Goal: Task Accomplishment & Management: Manage account settings

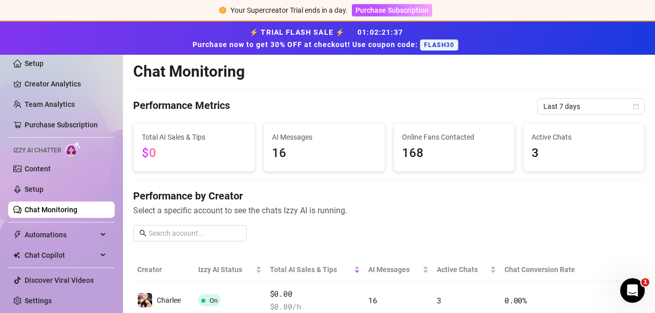
scroll to position [363, 0]
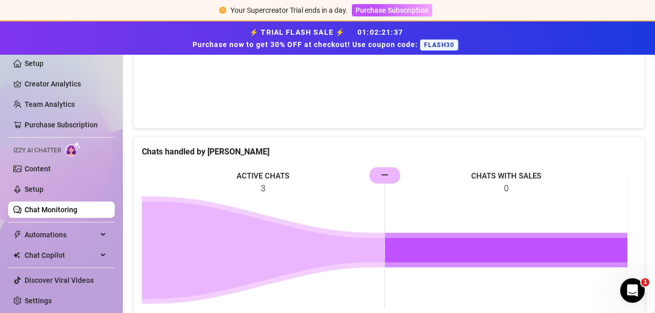
click at [58, 150] on span "Izzy AI Chatter" at bounding box center [37, 151] width 48 height 10
click at [43, 209] on link "Chat Monitoring" at bounding box center [51, 210] width 53 height 8
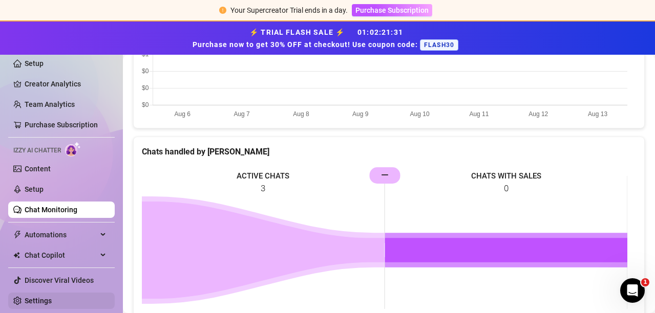
click at [34, 303] on link "Settings" at bounding box center [38, 301] width 27 height 8
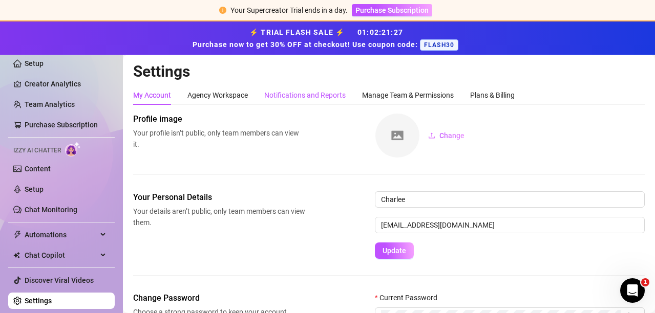
click at [277, 97] on div "Notifications and Reports" at bounding box center [304, 95] width 81 height 11
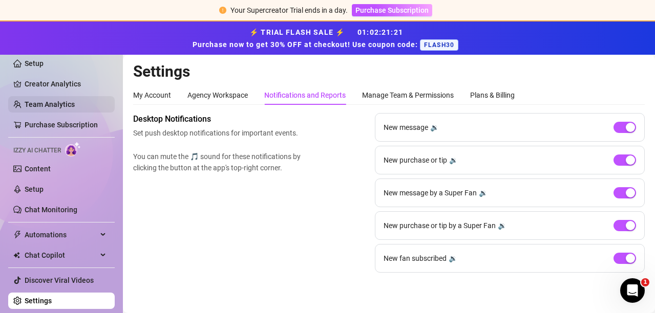
click at [61, 104] on link "Team Analytics" at bounding box center [50, 104] width 50 height 8
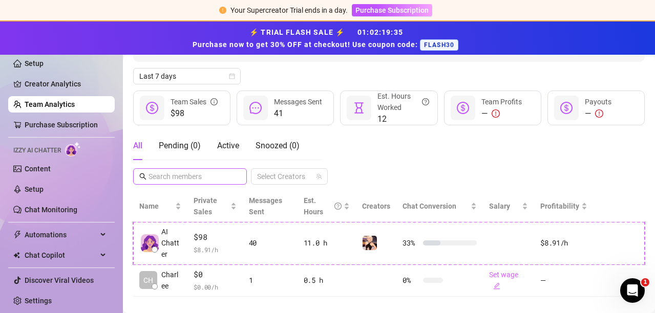
scroll to position [141, 0]
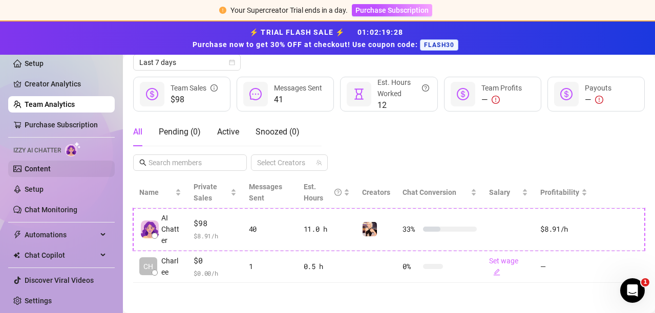
click at [50, 170] on link "Content" at bounding box center [38, 169] width 26 height 8
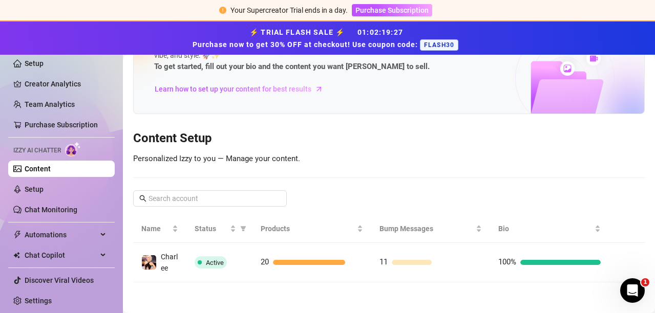
scroll to position [53, 0]
drag, startPoint x: 40, startPoint y: 208, endPoint x: 102, endPoint y: 191, distance: 64.1
click at [40, 208] on link "Chat Monitoring" at bounding box center [51, 210] width 53 height 8
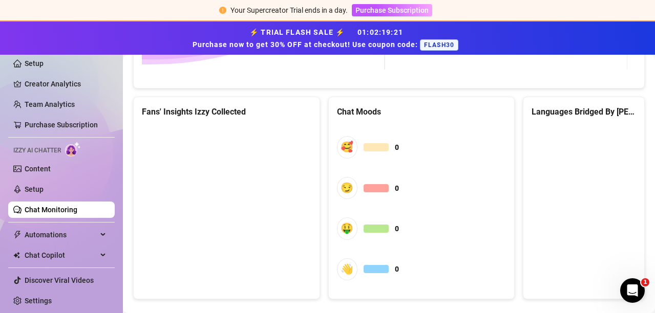
scroll to position [619, 0]
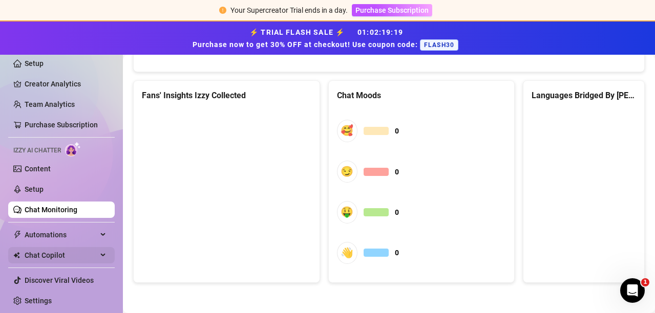
click at [44, 254] on span "Chat Copilot" at bounding box center [61, 255] width 73 height 16
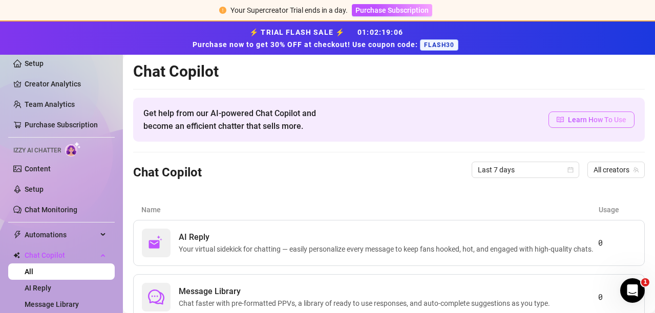
click at [573, 118] on span "Learn How To Use" at bounding box center [597, 119] width 58 height 11
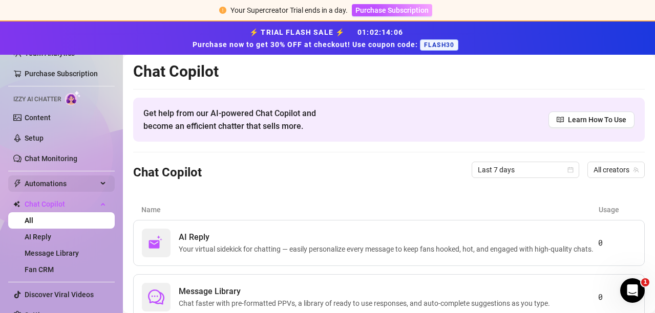
click at [54, 190] on span "Automations" at bounding box center [61, 184] width 73 height 16
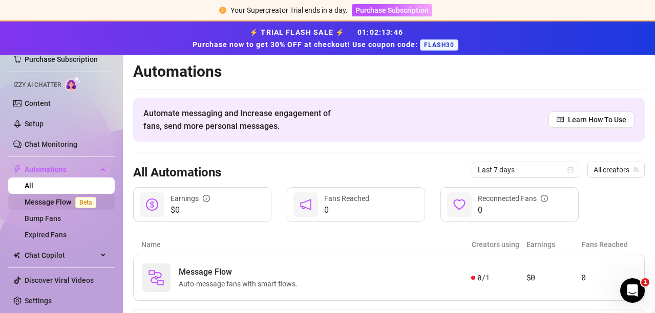
click at [40, 198] on link "Message Flow Beta" at bounding box center [63, 202] width 76 height 8
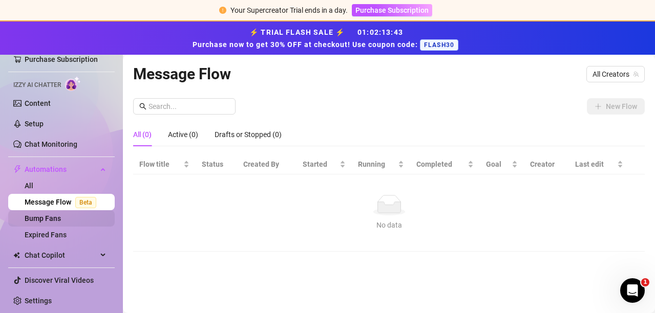
click at [39, 223] on link "Bump Fans" at bounding box center [43, 219] width 36 height 8
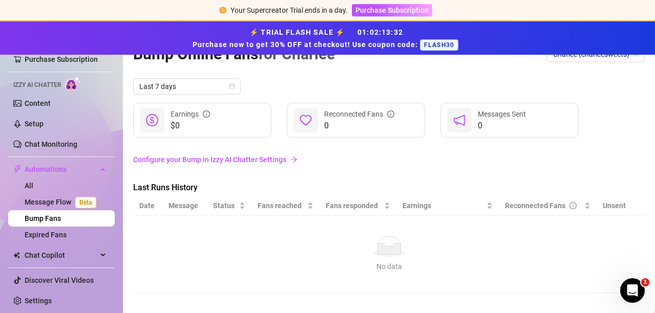
scroll to position [30, 0]
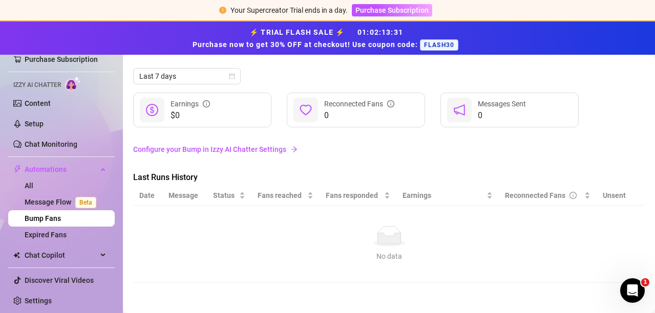
click at [177, 147] on link "Configure your Bump in Izzy AI Chatter Settings" at bounding box center [389, 149] width 512 height 11
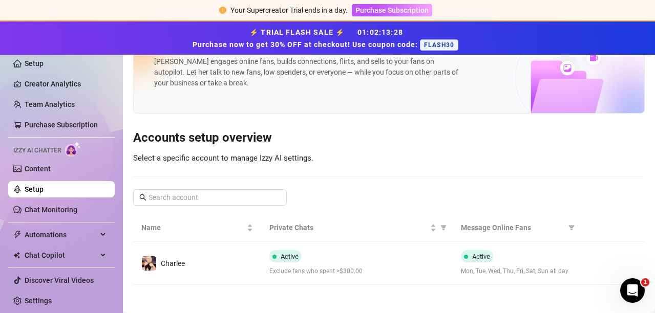
scroll to position [39, 0]
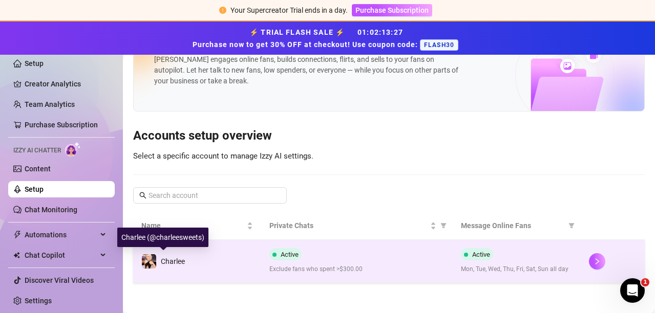
click at [156, 259] on img at bounding box center [149, 261] width 14 height 14
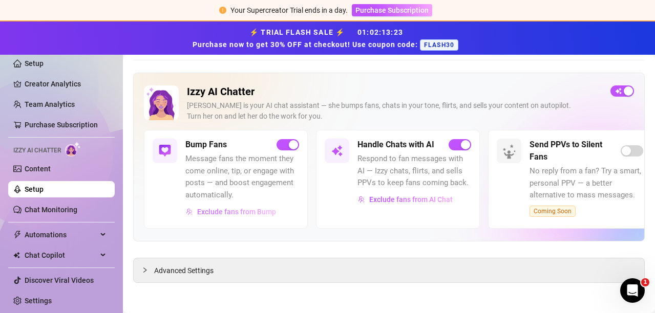
click at [234, 212] on span "Exclude fans from Bump" at bounding box center [236, 212] width 79 height 8
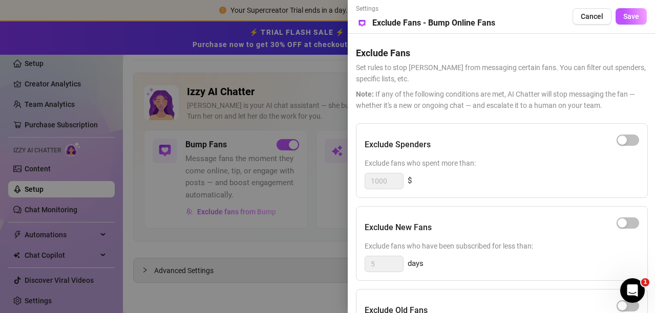
click at [488, 283] on div "Exclude Spenders Exclude fans who spent more than: 1000 $ Exclude New Fans Excl…" at bounding box center [501, 292] width 291 height 338
click at [448, 271] on div "5 days" at bounding box center [502, 264] width 274 height 16
click at [609, 227] on div "Exclude New Fans" at bounding box center [502, 228] width 274 height 26
click at [624, 308] on div "button" at bounding box center [622, 306] width 9 height 9
click at [495, 238] on div "Exclude New Fans" at bounding box center [502, 228] width 274 height 26
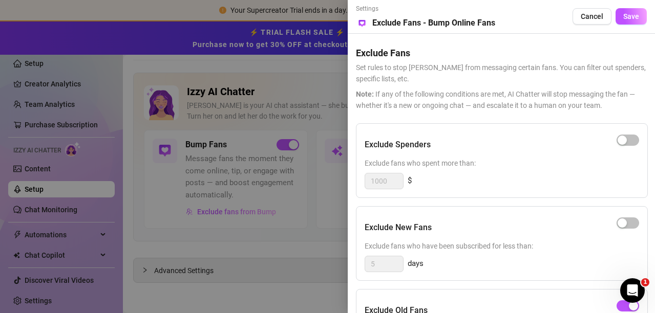
click at [507, 164] on span "Exclude fans who spent more than:" at bounding box center [502, 163] width 274 height 11
click at [478, 313] on html "Your Supercreator Trial ends in a day. Purchase Subscription ⚡ TRIAL FLASH SALE…" at bounding box center [327, 156] width 655 height 313
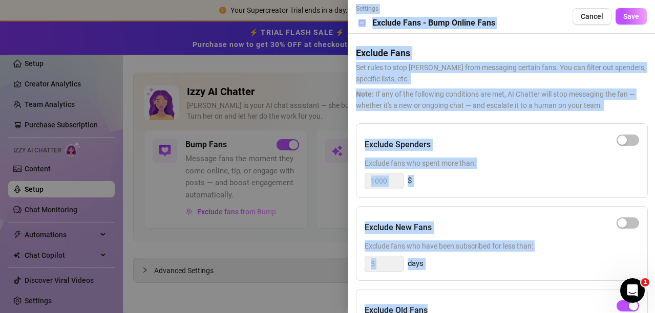
click at [465, 281] on div "Exclude Spenders Exclude fans who spent more than: 1000 $ Exclude New Fans Excl…" at bounding box center [501, 292] width 291 height 338
click at [457, 250] on span "Exclude fans who have been subscribed for less than:" at bounding box center [502, 246] width 274 height 11
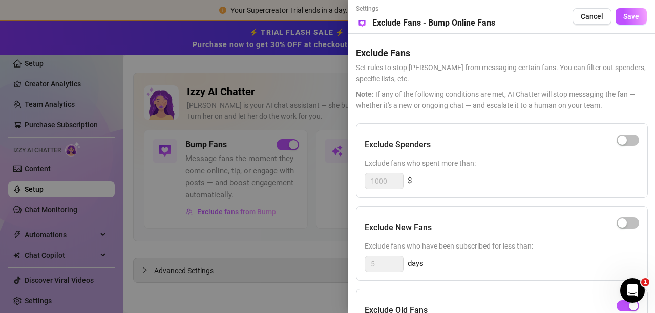
click at [468, 207] on div "Exclude New Fans Exclude fans who have been subscribed for less than: 5 days" at bounding box center [502, 243] width 292 height 75
click at [624, 307] on span "button" at bounding box center [627, 306] width 23 height 11
click at [634, 138] on span "button" at bounding box center [627, 140] width 23 height 11
drag, startPoint x: 379, startPoint y: 181, endPoint x: 337, endPoint y: 163, distance: 45.0
click at [337, 163] on div "Settings Preview Exclude Fans - Bump Online Fans Cancel Save Exclude Fans Set r…" at bounding box center [327, 156] width 655 height 313
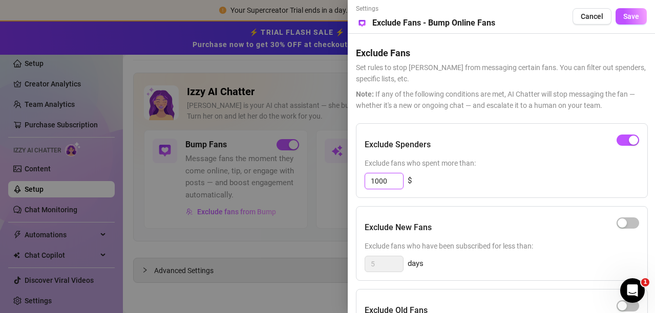
type input "1"
drag, startPoint x: 392, startPoint y: 184, endPoint x: 293, endPoint y: 171, distance: 99.7
click at [293, 171] on div "Settings Preview Exclude Fans - Bump Online Fans Cancel Save Exclude Fans Set r…" at bounding box center [327, 156] width 655 height 313
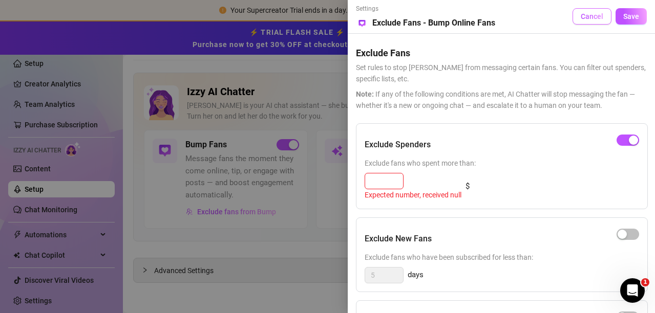
click at [585, 17] on span "Cancel" at bounding box center [592, 16] width 23 height 8
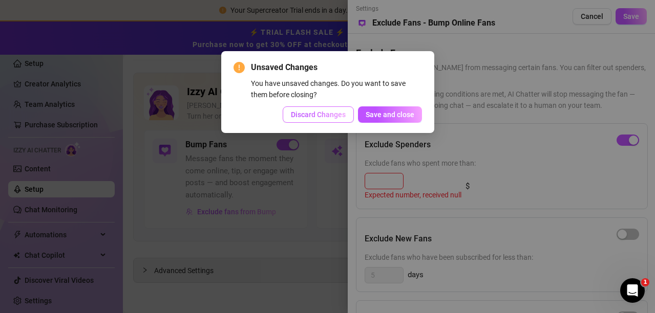
click at [325, 121] on button "Discard Changes" at bounding box center [318, 115] width 71 height 16
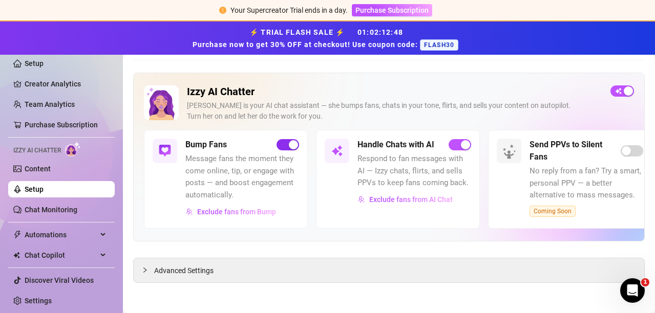
click at [279, 144] on span "button" at bounding box center [287, 144] width 23 height 11
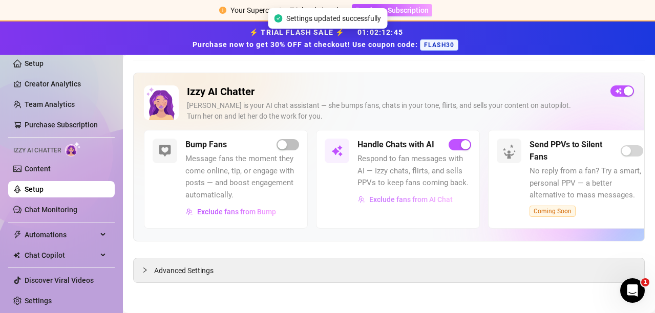
click at [392, 201] on span "Exclude fans from AI Chat" at bounding box center [410, 200] width 83 height 8
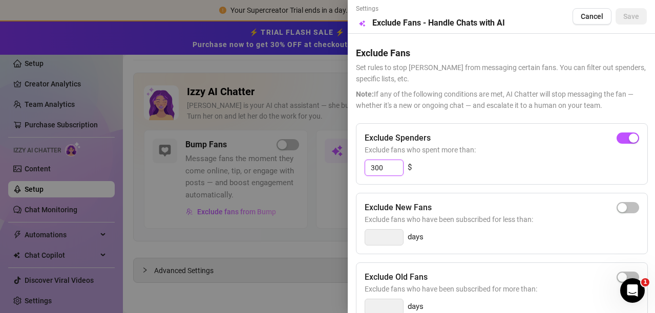
drag, startPoint x: 386, startPoint y: 165, endPoint x: 348, endPoint y: 164, distance: 37.9
click at [348, 164] on div "Settings Preview Exclude Fans - Handle Chats with AI Cancel Save Exclude Fans S…" at bounding box center [501, 156] width 307 height 313
click at [616, 135] on span "button" at bounding box center [627, 138] width 23 height 11
click at [616, 22] on button "Save" at bounding box center [630, 16] width 31 height 16
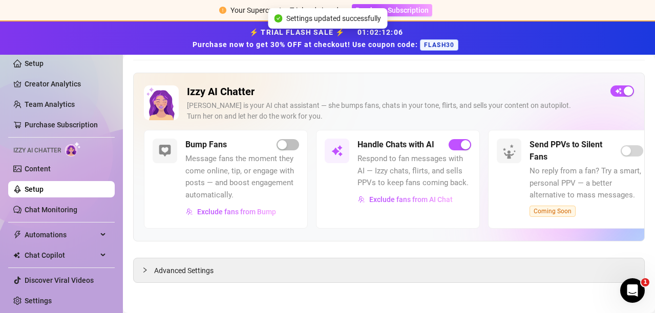
scroll to position [39, 0]
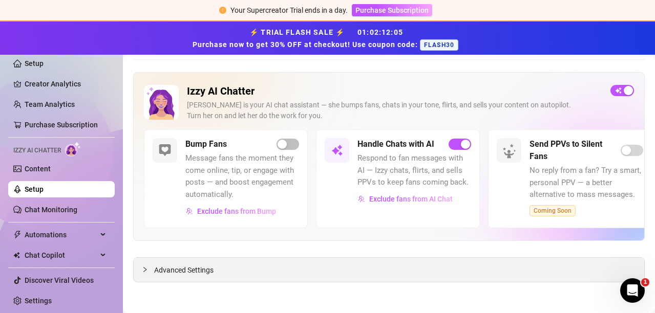
click at [191, 267] on span "Advanced Settings" at bounding box center [183, 270] width 59 height 11
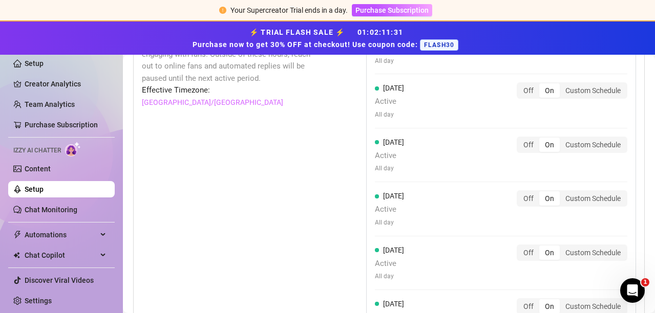
scroll to position [822, 0]
click at [572, 143] on div "Custom Schedule" at bounding box center [593, 144] width 67 height 14
click at [562, 139] on input "Custom Schedule" at bounding box center [562, 139] width 0 height 0
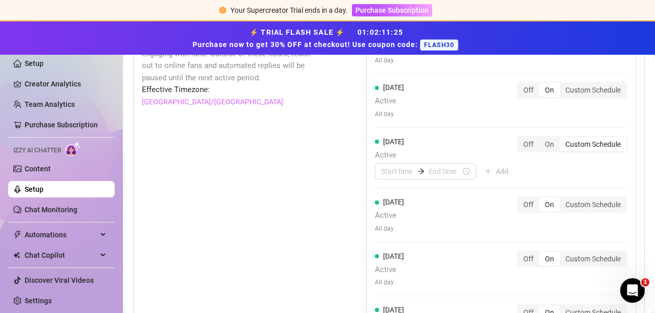
click at [573, 143] on div "Custom Schedule" at bounding box center [593, 144] width 67 height 14
click at [562, 139] on input "Custom Schedule" at bounding box center [562, 139] width 0 height 0
click at [582, 146] on div "Custom Schedule" at bounding box center [593, 144] width 67 height 14
click at [562, 139] on input "Custom Schedule" at bounding box center [562, 139] width 0 height 0
click at [544, 146] on div "On" at bounding box center [549, 144] width 20 height 14
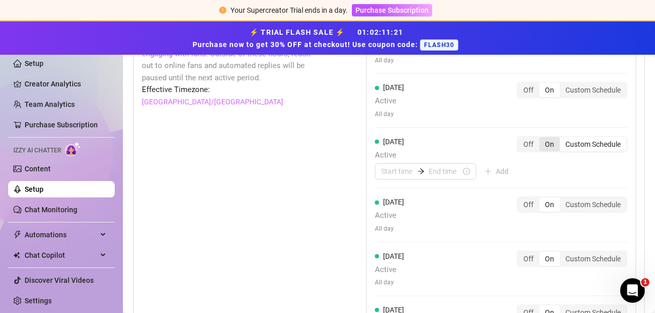
click at [542, 139] on input "On" at bounding box center [542, 139] width 0 height 0
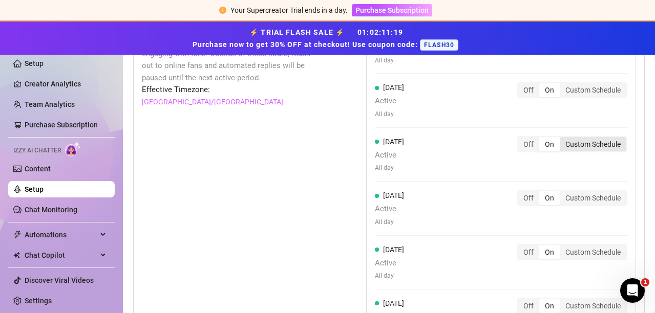
click at [583, 144] on div "Custom Schedule" at bounding box center [593, 144] width 67 height 14
click at [562, 139] on input "Custom Schedule" at bounding box center [562, 139] width 0 height 0
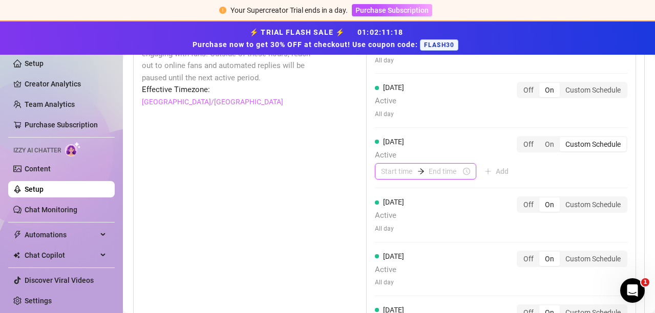
click at [381, 169] on input at bounding box center [397, 171] width 32 height 11
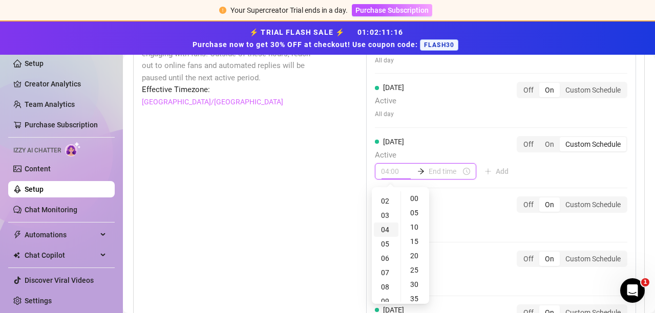
scroll to position [51, 0]
click at [382, 228] on div "06" at bounding box center [386, 233] width 25 height 14
type input "06:00"
click at [431, 170] on input at bounding box center [445, 171] width 32 height 11
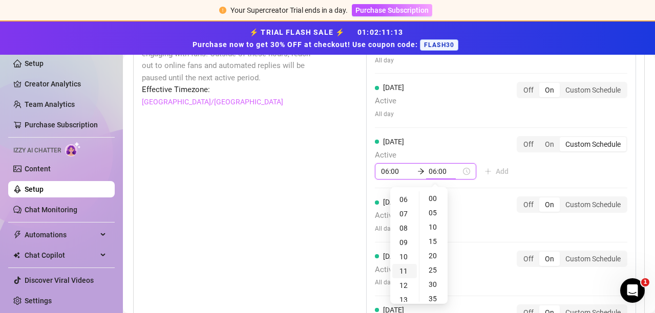
type input "06:05"
click at [403, 267] on div "11" at bounding box center [404, 271] width 25 height 14
type input "11:00"
click at [464, 219] on div "[DATE] Active All day Off On Custom Schedule" at bounding box center [501, 215] width 252 height 37
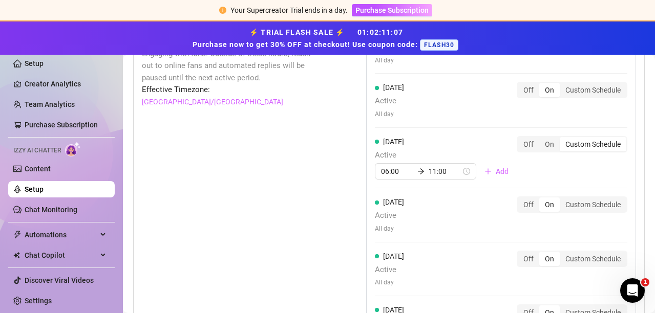
click at [541, 206] on div "On" at bounding box center [549, 205] width 20 height 14
click at [542, 199] on input "On" at bounding box center [542, 199] width 0 height 0
click at [570, 205] on div "Custom Schedule" at bounding box center [593, 205] width 67 height 14
click at [562, 199] on input "Custom Schedule" at bounding box center [562, 199] width 0 height 0
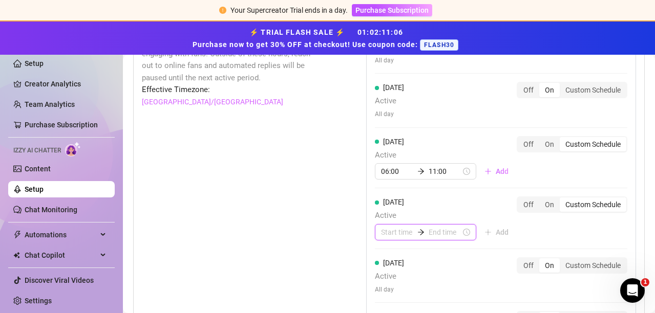
click at [381, 231] on input at bounding box center [397, 232] width 32 height 11
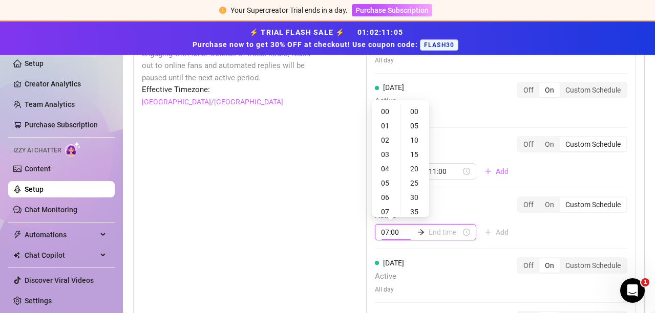
type input "06:00"
click at [384, 198] on div "06" at bounding box center [386, 197] width 25 height 14
type input "06:00"
click at [436, 231] on input at bounding box center [445, 232] width 32 height 11
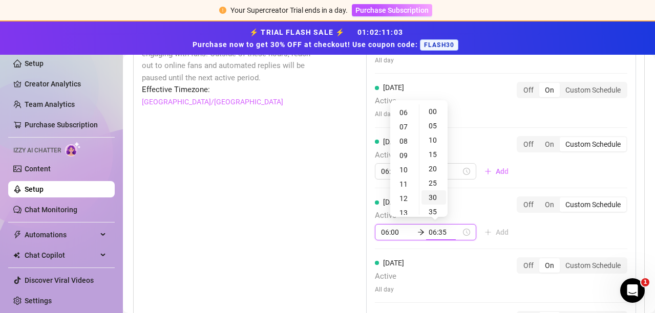
type input "06:30"
click at [408, 199] on div "12" at bounding box center [404, 198] width 25 height 14
click at [406, 167] on div "23" at bounding box center [404, 168] width 25 height 14
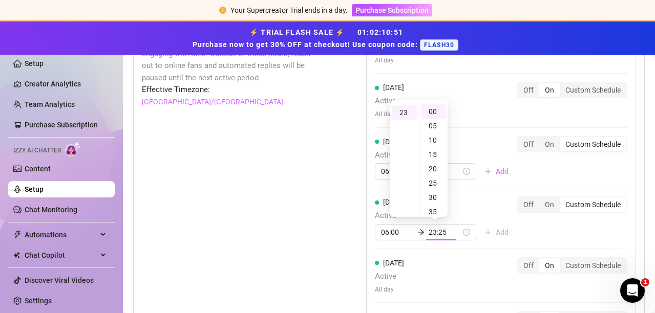
type input "23:00"
click at [476, 194] on div "[DATE] Active All day Off On Custom Schedule [DATE] Active All day Off On Custo…" at bounding box center [501, 219] width 270 height 400
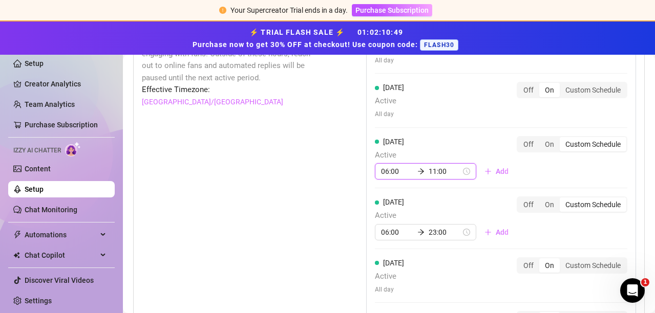
click at [438, 170] on input "11:00" at bounding box center [445, 171] width 32 height 11
type input "23:00"
click at [402, 194] on div "23" at bounding box center [404, 198] width 25 height 14
click at [302, 140] on div "Set Active Hours (Izzy Availability) Set specific hours when Izzy engaging with…" at bounding box center [228, 255] width 173 height 473
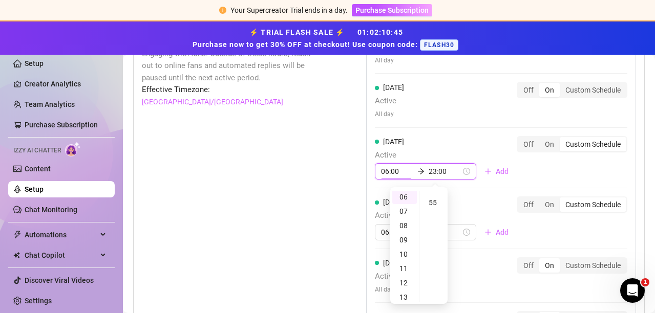
scroll to position [86, 0]
click at [302, 140] on div "Set Active Hours (Izzy Availability) Set specific hours when Izzy engaging with…" at bounding box center [228, 255] width 173 height 473
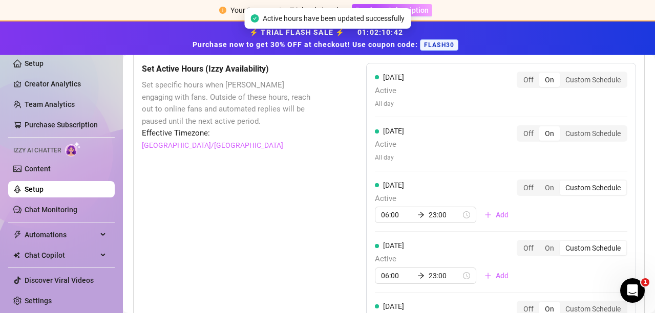
scroll to position [720, 0]
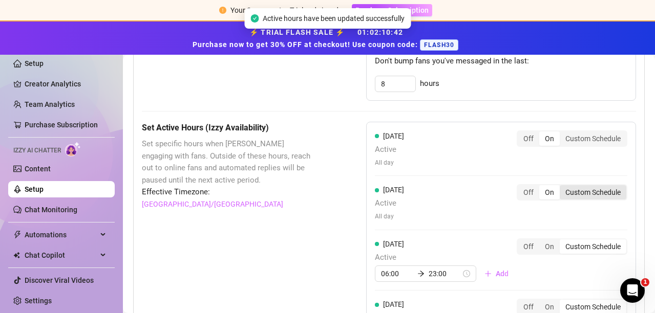
click at [573, 190] on div "Custom Schedule" at bounding box center [593, 192] width 67 height 14
click at [562, 187] on input "Custom Schedule" at bounding box center [562, 187] width 0 height 0
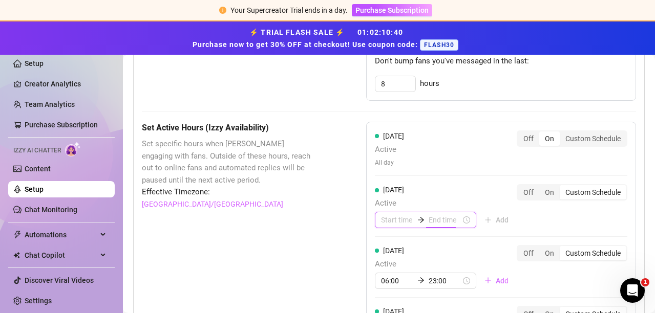
click at [437, 220] on input at bounding box center [445, 220] width 32 height 11
type input "00:35"
type input "12:00"
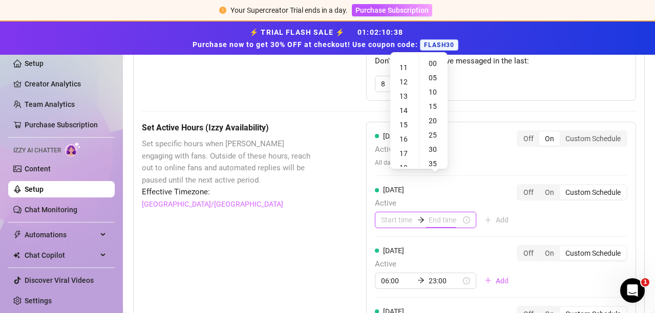
scroll to position [874, 0]
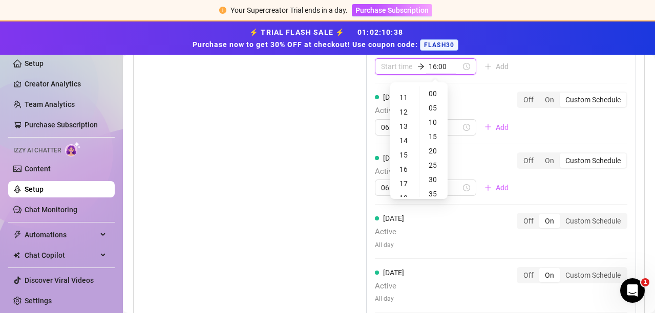
type input "15:00"
type input "04:00"
click at [407, 117] on div "23" at bounding box center [404, 116] width 25 height 14
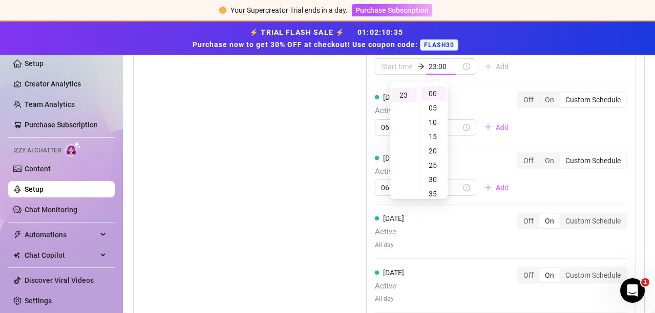
scroll to position [329, 0]
type input "23:00"
click at [407, 95] on div "23" at bounding box center [404, 95] width 25 height 14
click at [449, 93] on div "[DATE] Active 06:00 23:00 Add" at bounding box center [446, 114] width 142 height 44
click at [474, 111] on span "Active" at bounding box center [446, 111] width 142 height 12
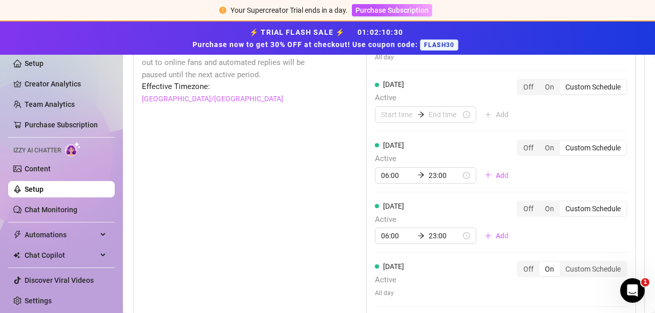
scroll to position [771, 0]
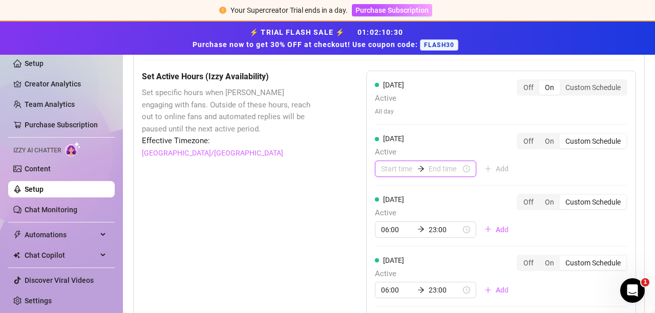
click at [439, 169] on input at bounding box center [445, 168] width 32 height 11
type input "23:05"
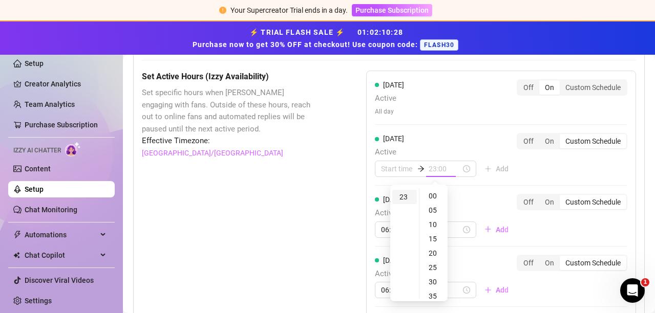
click at [400, 195] on div "23" at bounding box center [404, 197] width 25 height 14
type input "23:00"
click at [386, 163] on input at bounding box center [397, 168] width 32 height 11
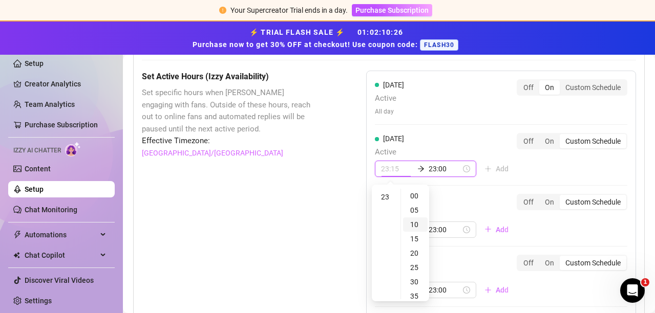
type input "23:10"
type input "23:00"
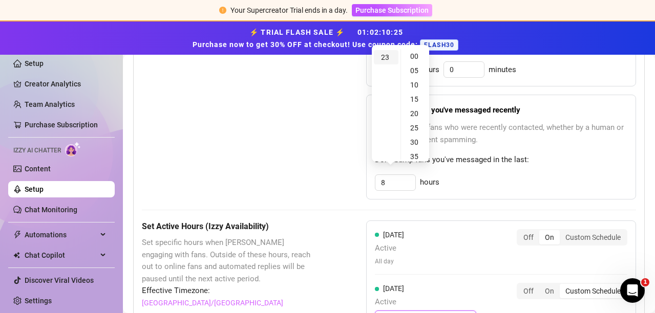
type input "23:00"
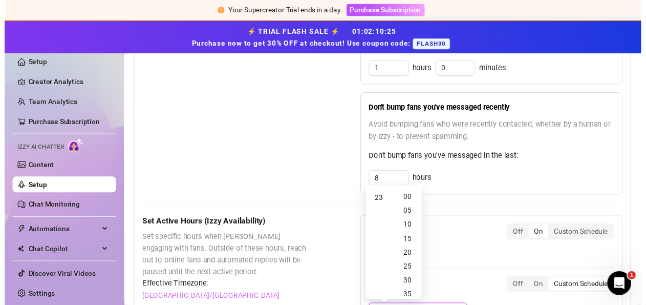
scroll to position [618, 0]
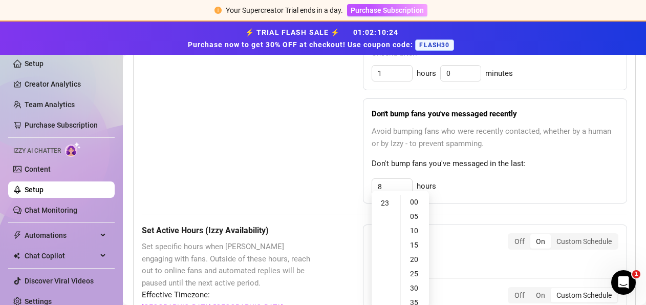
type input "23:00"
click at [384, 285] on div "06" at bounding box center [386, 288] width 25 height 14
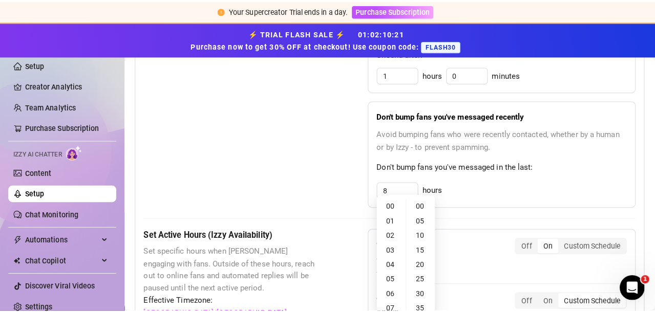
scroll to position [85, 0]
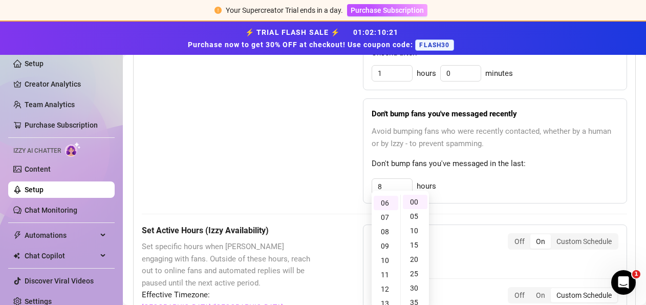
type input "06:00"
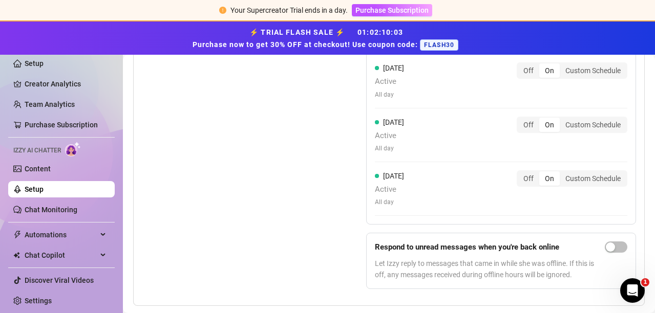
scroll to position [1048, 0]
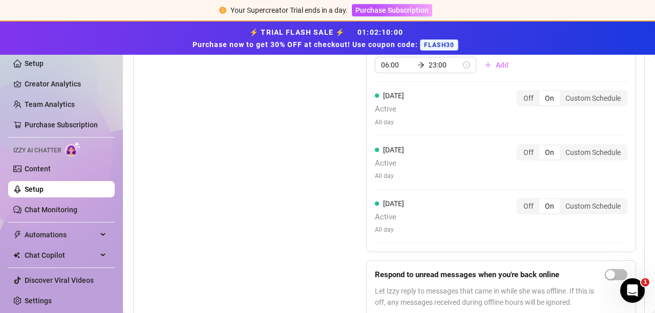
click at [226, 145] on div "Set Active Hours (Izzy Availability) Set specific hours when Izzy engaging with…" at bounding box center [228, 85] width 173 height 480
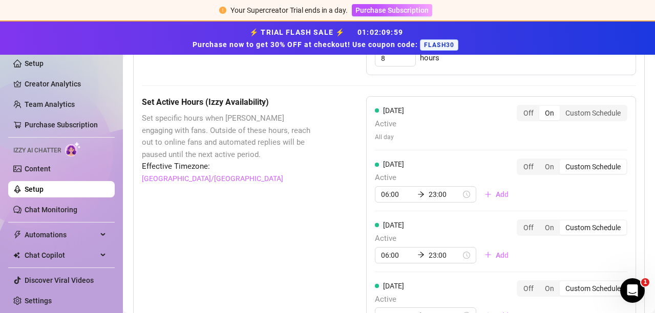
scroll to position [587, 0]
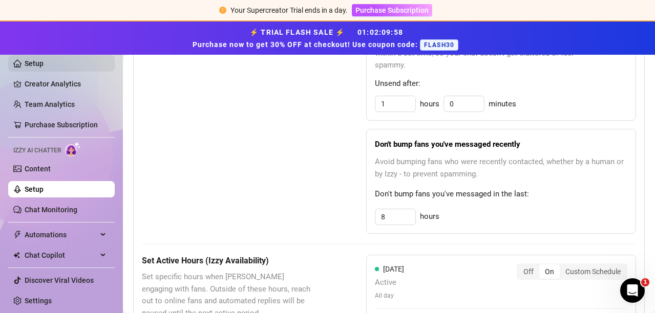
click at [34, 67] on link "Setup" at bounding box center [34, 63] width 19 height 8
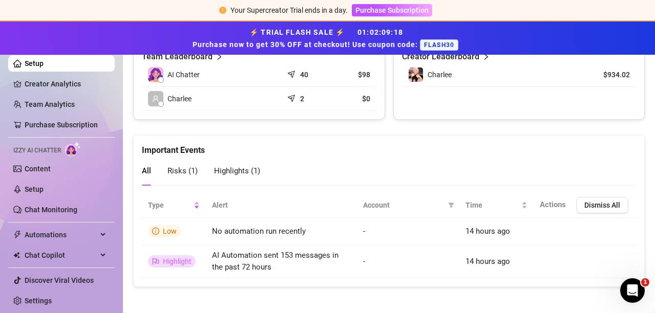
scroll to position [516, 0]
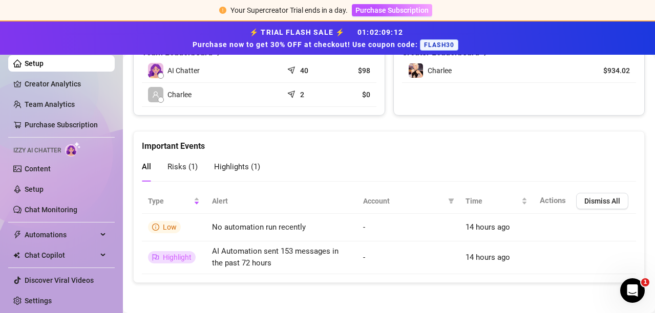
click at [172, 161] on div "Risks ( 1 )" at bounding box center [182, 167] width 30 height 13
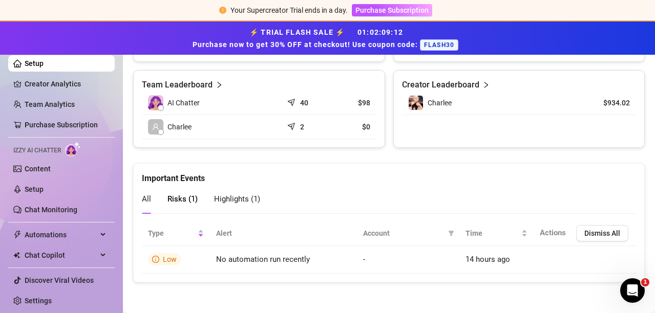
scroll to position [483, 0]
drag, startPoint x: 226, startPoint y: 196, endPoint x: 225, endPoint y: 201, distance: 5.1
click at [226, 197] on span "Highlights ( 1 )" at bounding box center [237, 199] width 46 height 9
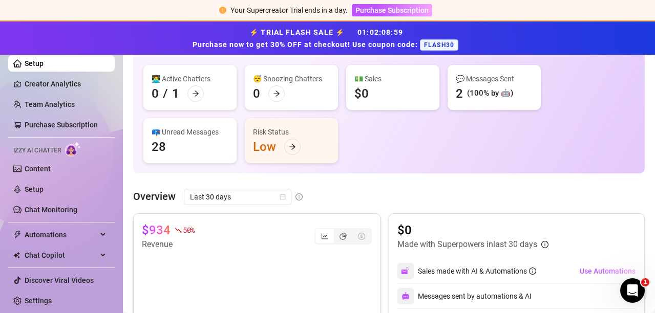
scroll to position [0, 0]
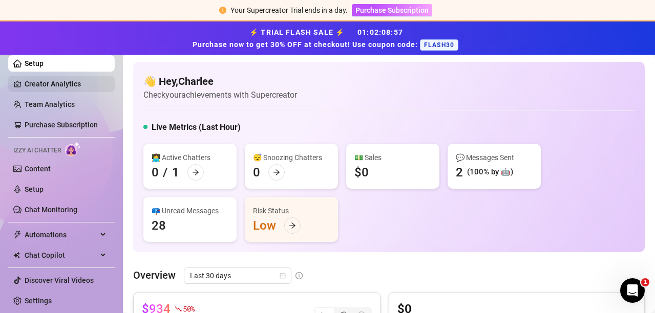
drag, startPoint x: 45, startPoint y: 87, endPoint x: 54, endPoint y: 92, distance: 10.5
click at [45, 86] on link "Creator Analytics" at bounding box center [66, 84] width 82 height 16
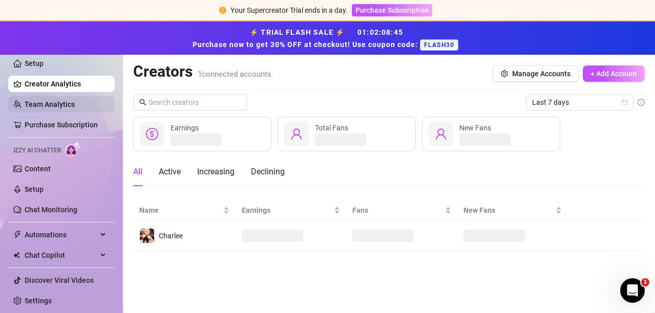
click at [54, 103] on link "Team Analytics" at bounding box center [50, 104] width 50 height 8
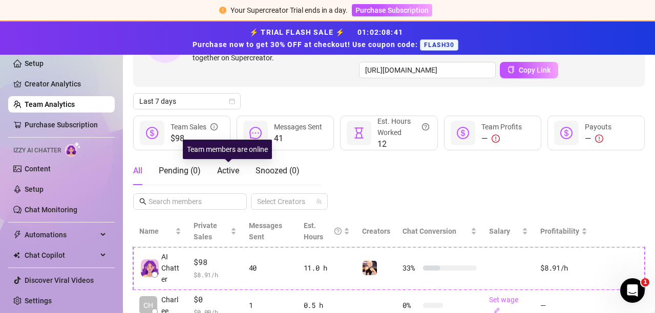
scroll to position [141, 0]
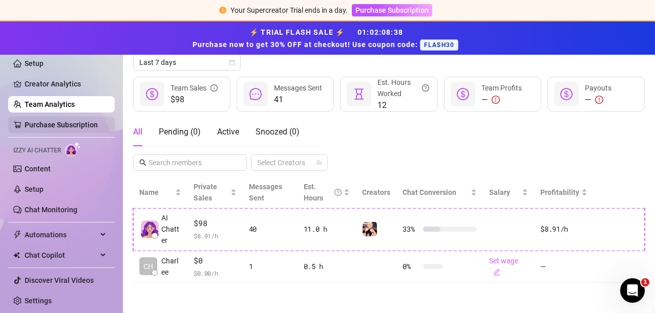
click at [42, 126] on link "Purchase Subscription" at bounding box center [61, 125] width 73 height 8
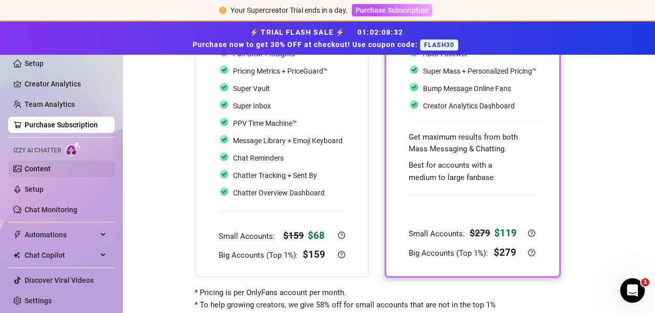
click at [41, 168] on link "Content" at bounding box center [38, 169] width 26 height 8
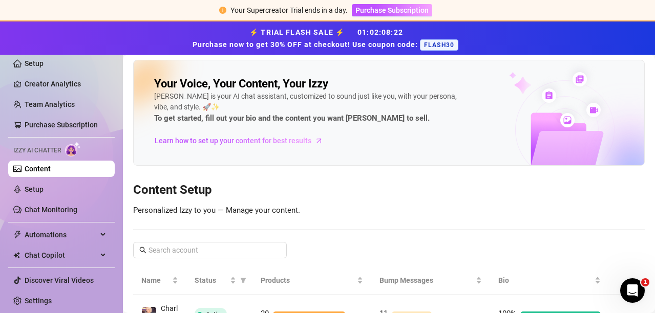
scroll to position [53, 0]
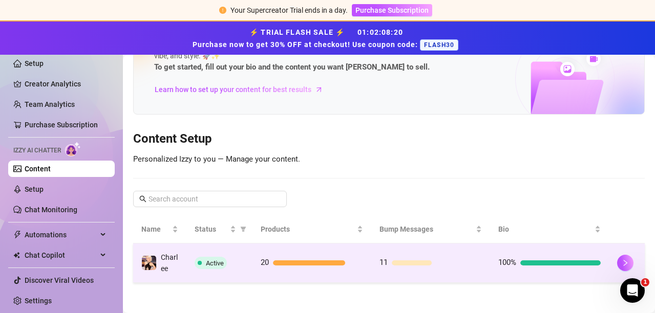
click at [173, 262] on div "Charlee" at bounding box center [169, 263] width 17 height 23
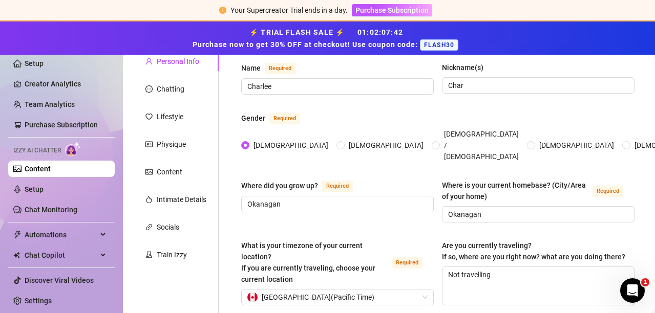
scroll to position [104, 0]
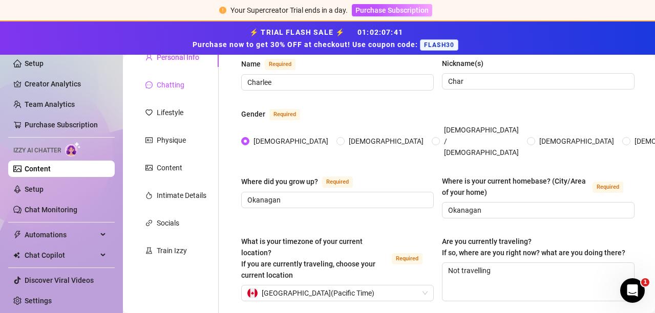
click at [163, 84] on div "Chatting" at bounding box center [171, 84] width 28 height 11
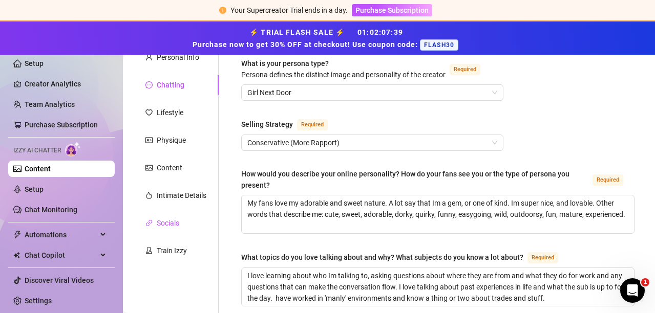
click at [176, 221] on div "Socials" at bounding box center [168, 223] width 23 height 11
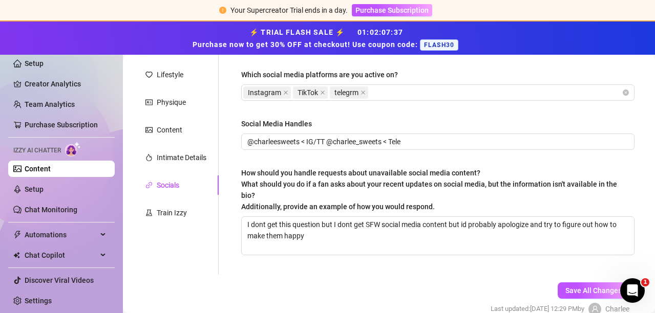
scroll to position [193, 0]
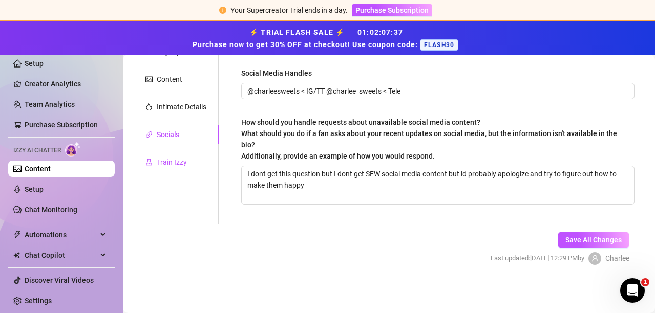
click at [172, 166] on div "Train Izzy" at bounding box center [172, 162] width 30 height 11
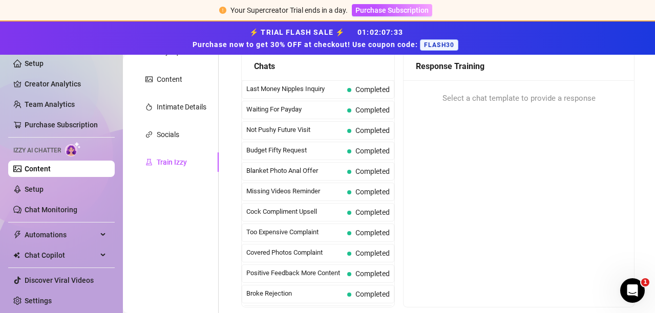
scroll to position [0, 0]
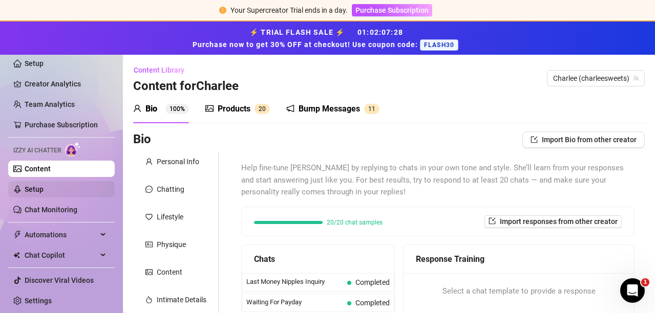
click at [25, 185] on link "Setup" at bounding box center [34, 189] width 19 height 8
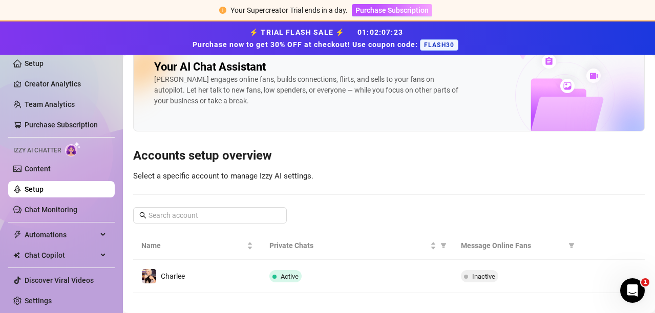
scroll to position [29, 0]
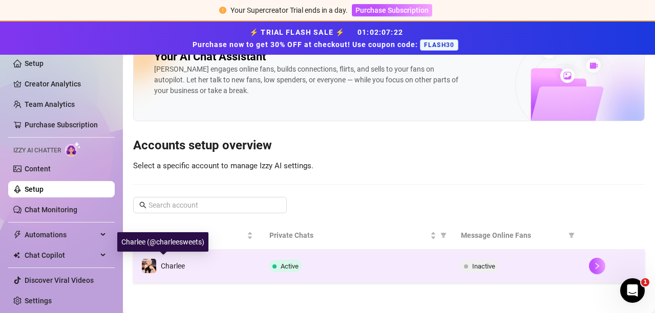
click at [169, 267] on span "Charlee" at bounding box center [173, 266] width 24 height 8
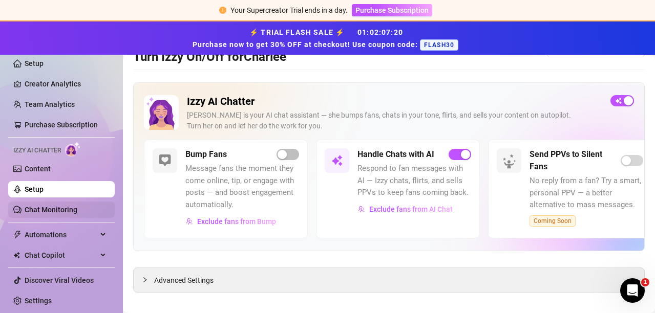
click at [28, 206] on link "Chat Monitoring" at bounding box center [51, 210] width 53 height 8
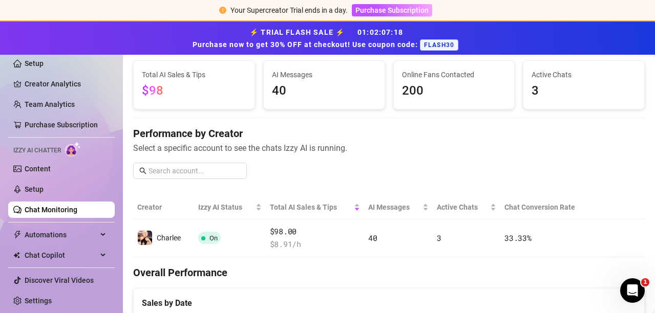
scroll to position [80, 0]
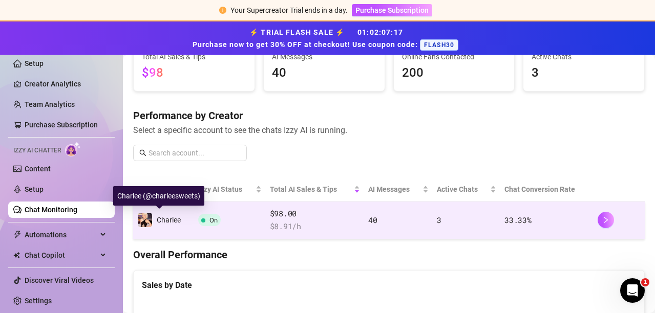
click at [179, 222] on span "Charlee" at bounding box center [169, 220] width 24 height 8
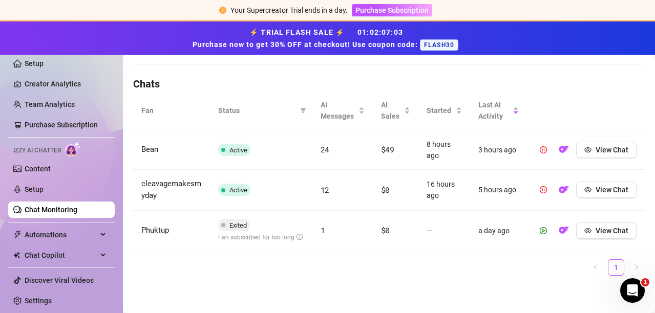
scroll to position [346, 0]
click at [28, 187] on link "Setup" at bounding box center [34, 189] width 19 height 8
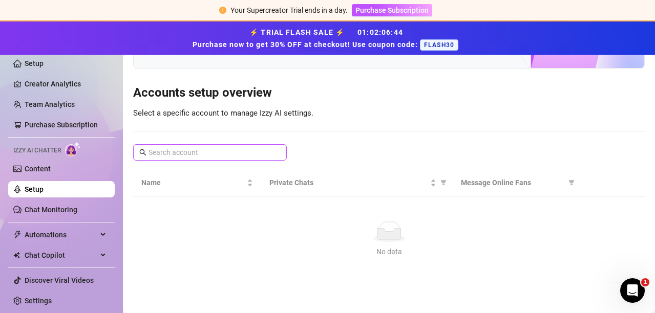
scroll to position [29, 0]
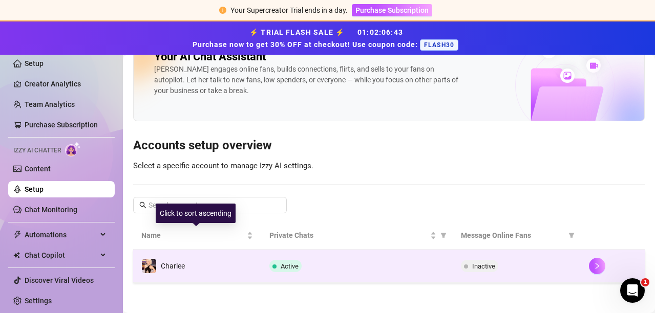
click at [171, 260] on div "Charlee" at bounding box center [163, 266] width 44 height 15
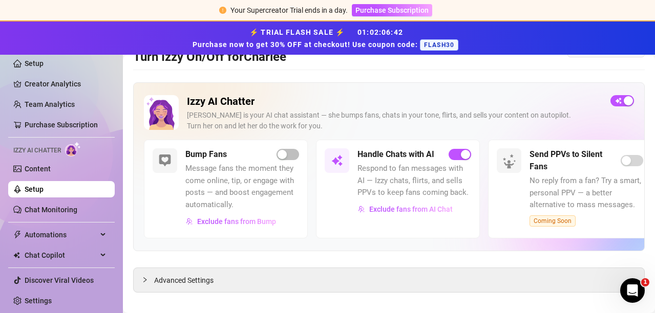
scroll to position [39, 0]
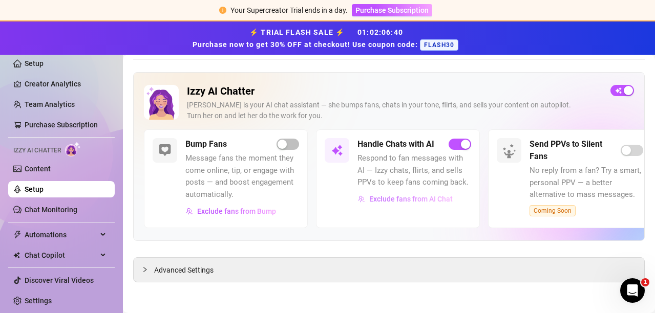
click at [390, 200] on span "Exclude fans from AI Chat" at bounding box center [410, 199] width 83 height 8
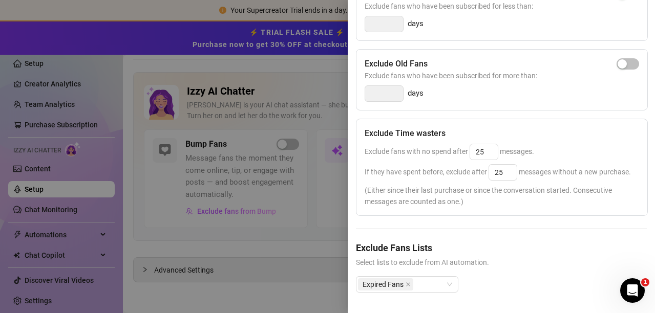
scroll to position [233, 0]
click at [393, 279] on span "Expired Fans" at bounding box center [383, 284] width 41 height 11
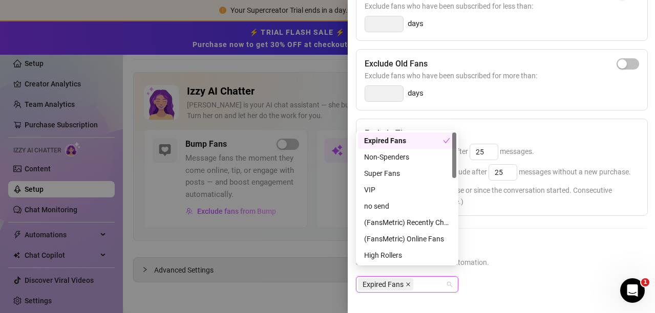
click at [409, 283] on icon "close" at bounding box center [408, 285] width 4 height 4
click at [384, 140] on div "Expired Fans" at bounding box center [407, 140] width 86 height 11
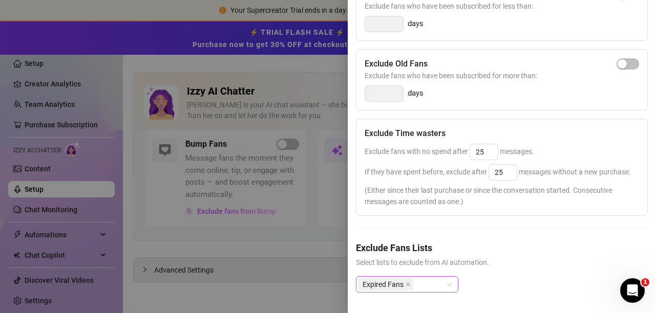
click at [581, 276] on div "Expired Fans" at bounding box center [501, 292] width 291 height 33
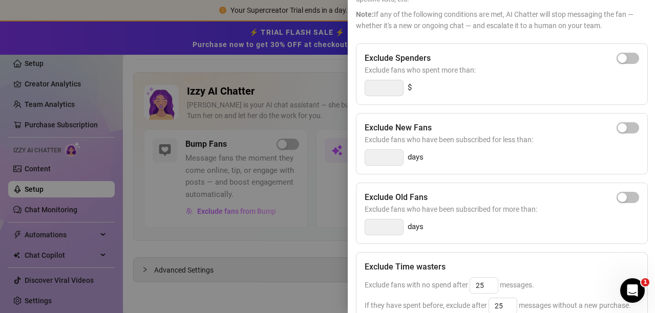
scroll to position [0, 0]
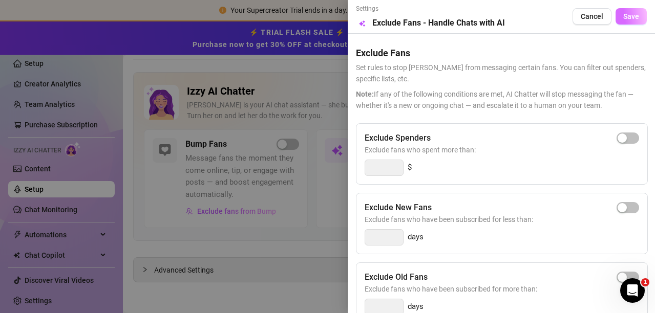
click at [623, 13] on span "Save" at bounding box center [631, 16] width 16 height 8
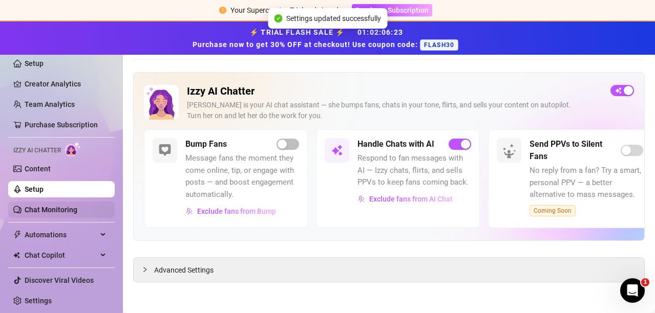
click at [60, 210] on link "Chat Monitoring" at bounding box center [51, 210] width 53 height 8
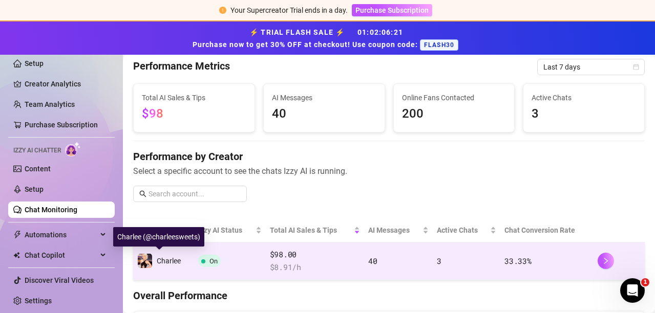
click at [165, 260] on span "Charlee" at bounding box center [169, 261] width 24 height 8
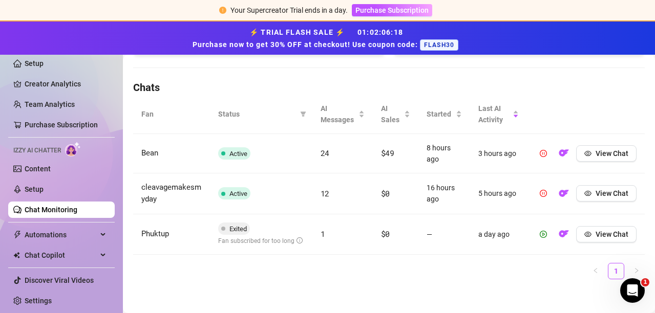
scroll to position [346, 0]
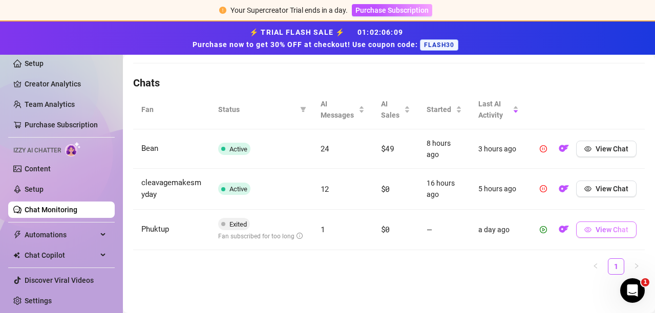
click at [611, 232] on span "View Chat" at bounding box center [611, 230] width 33 height 8
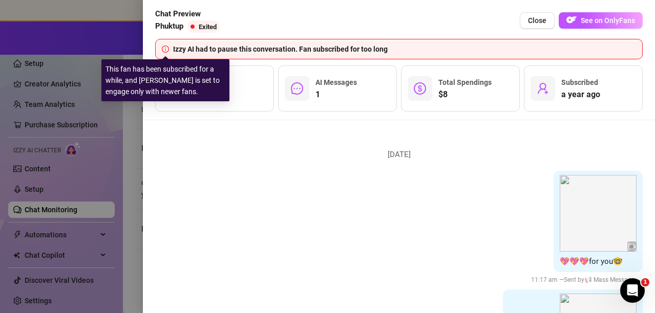
click at [165, 51] on icon "info-circle" at bounding box center [165, 49] width 1 height 4
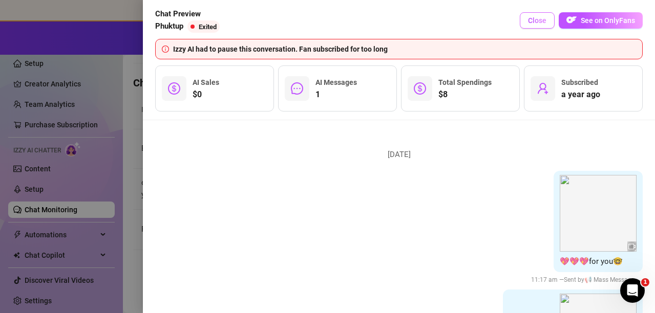
click at [533, 19] on span "Close" at bounding box center [537, 20] width 18 height 8
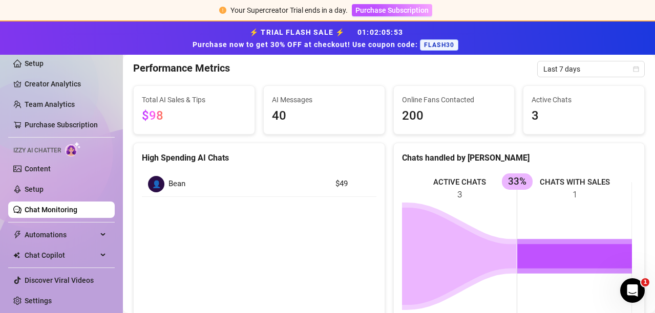
scroll to position [0, 0]
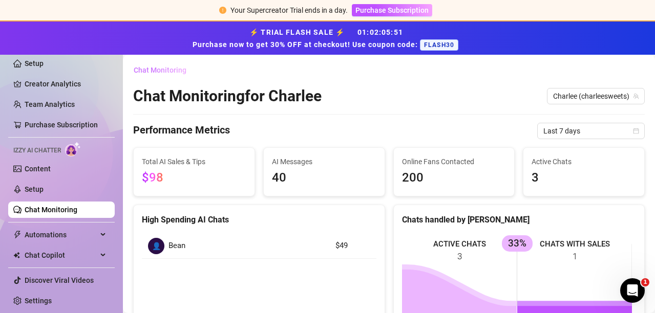
click at [174, 66] on span "Chat Monitoring" at bounding box center [160, 70] width 53 height 8
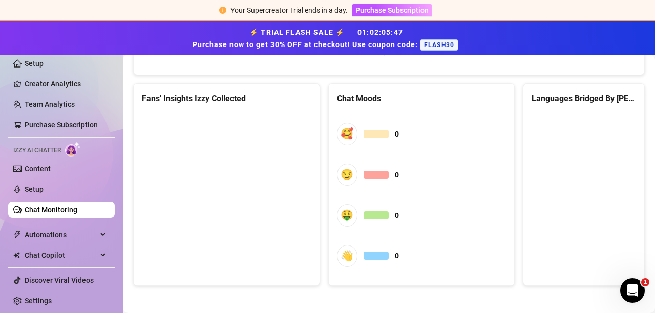
scroll to position [619, 0]
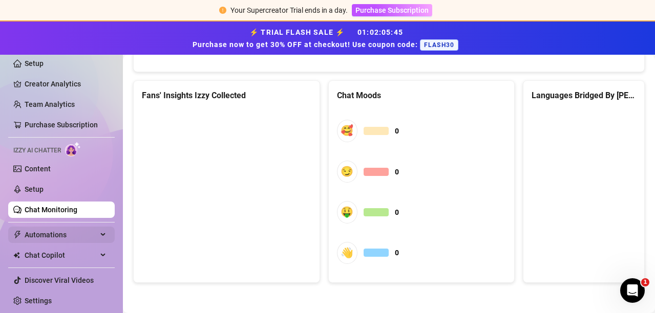
click at [50, 235] on span "Automations" at bounding box center [61, 235] width 73 height 16
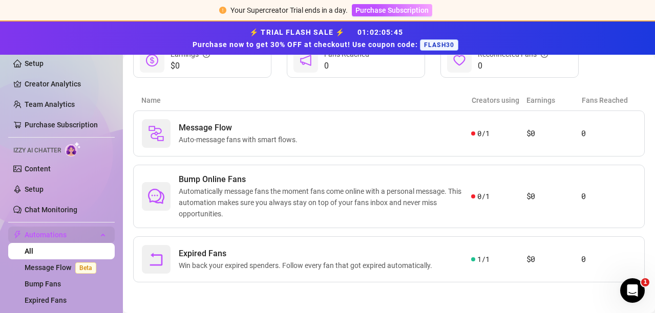
scroll to position [144, 0]
click at [287, 137] on span "Auto-message fans with smart flows." at bounding box center [240, 140] width 123 height 11
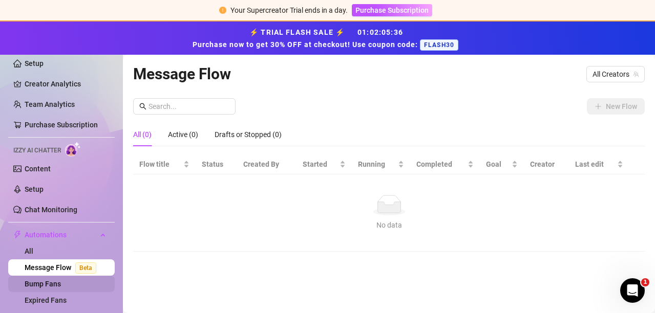
click at [44, 281] on link "Bump Fans" at bounding box center [43, 284] width 36 height 8
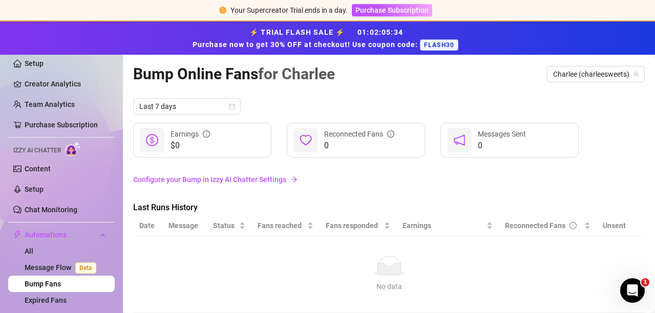
scroll to position [30, 0]
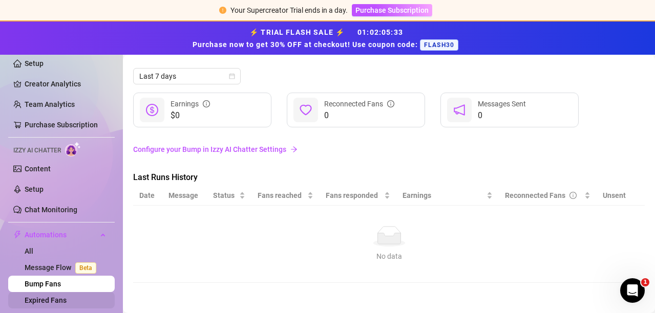
click at [48, 296] on link "Expired Fans" at bounding box center [46, 300] width 42 height 8
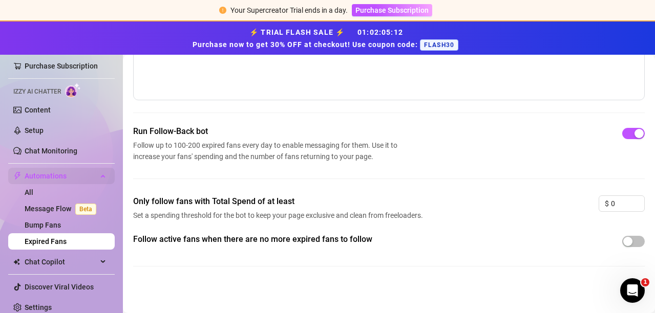
scroll to position [66, 0]
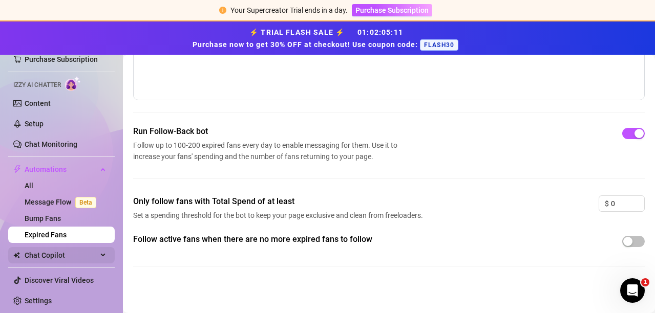
click at [42, 253] on span "Chat Copilot" at bounding box center [61, 255] width 73 height 16
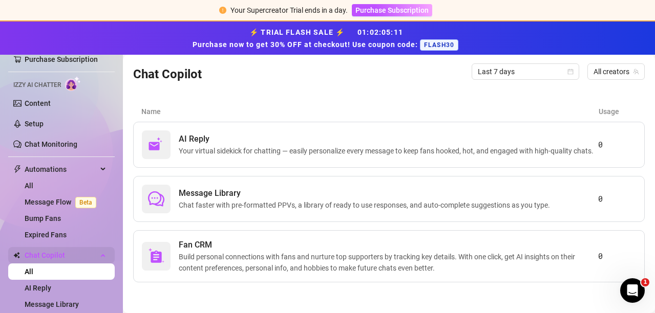
scroll to position [104, 0]
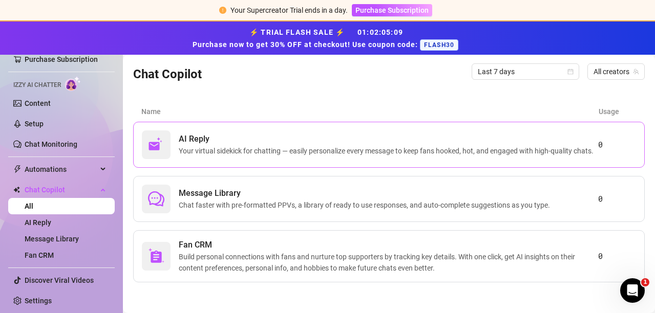
click at [268, 150] on span "Your virtual sidekick for chatting — easily personalize every message to keep f…" at bounding box center [388, 150] width 419 height 11
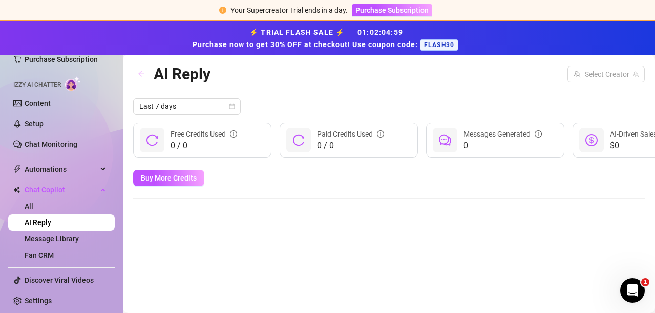
click at [141, 75] on icon "arrow-left" at bounding box center [141, 73] width 7 height 7
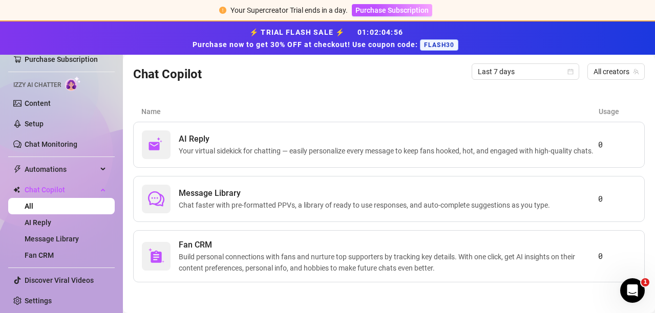
scroll to position [104, 0]
click at [253, 254] on span "Build personal connections with fans and nurture top supporters by tracking key…" at bounding box center [388, 262] width 419 height 23
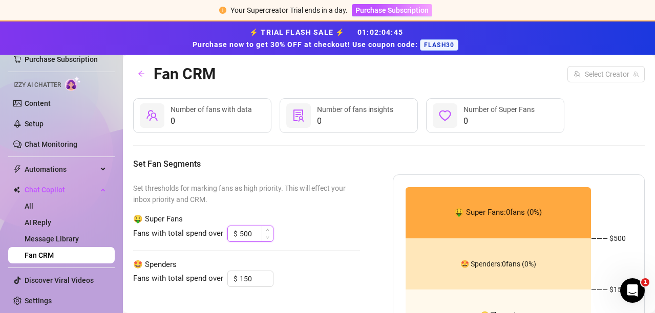
click at [256, 229] on input "500" at bounding box center [256, 233] width 33 height 15
click at [270, 228] on span "Increase Value" at bounding box center [267, 230] width 11 height 9
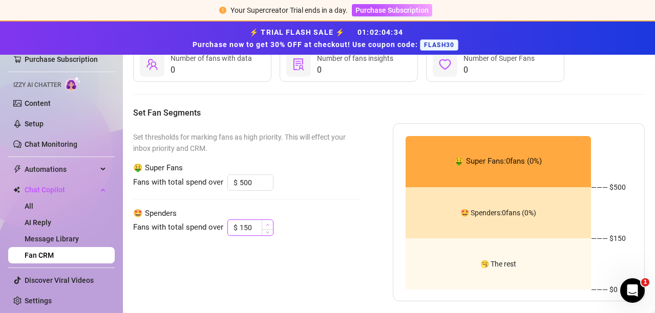
click at [267, 225] on icon "up" at bounding box center [268, 225] width 4 height 4
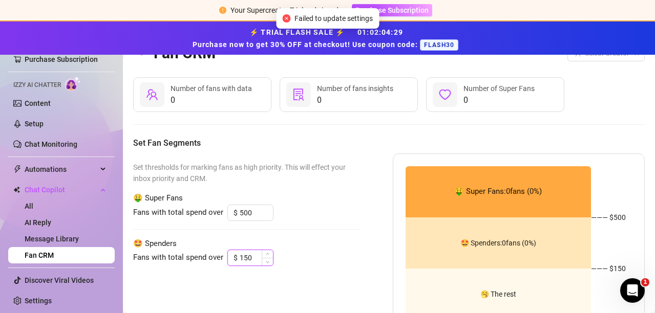
scroll to position [0, 0]
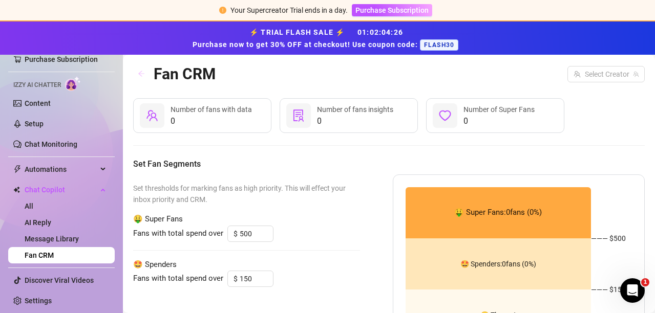
click at [142, 74] on icon "arrow-left" at bounding box center [141, 73] width 7 height 7
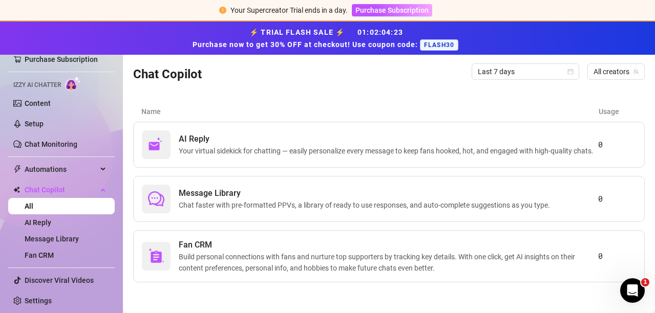
scroll to position [104, 0]
click at [45, 303] on link "Settings" at bounding box center [38, 301] width 27 height 8
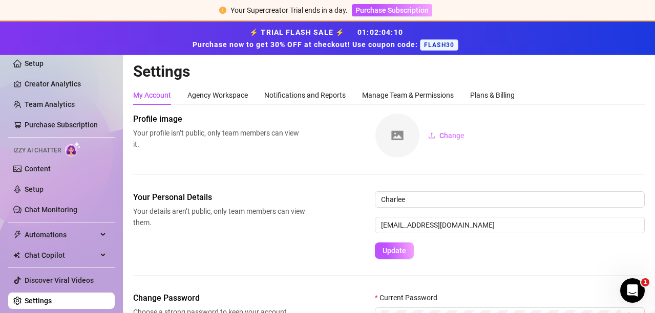
click at [60, 148] on span "Izzy AI Chatter" at bounding box center [37, 151] width 48 height 10
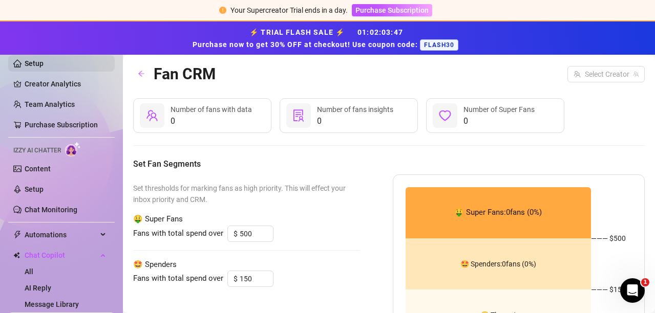
click at [31, 68] on link "Setup" at bounding box center [34, 63] width 19 height 8
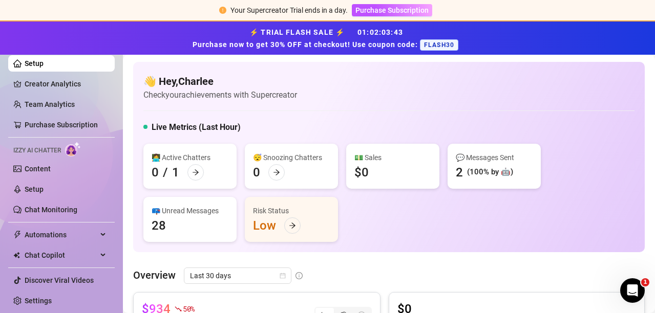
click at [184, 156] on div "👩‍💻 Active Chatters" at bounding box center [190, 157] width 77 height 11
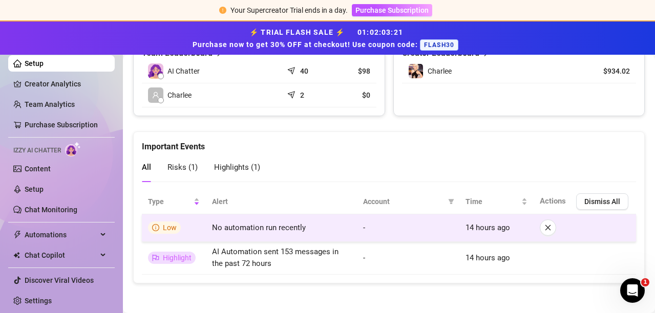
scroll to position [516, 0]
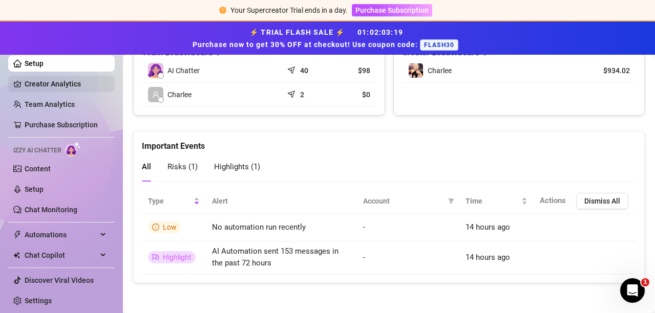
click at [31, 79] on link "Creator Analytics" at bounding box center [66, 84] width 82 height 16
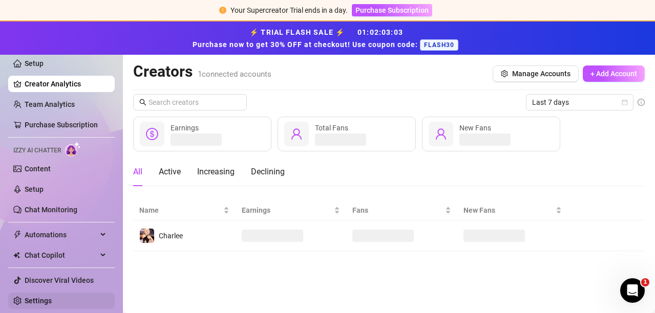
click at [32, 297] on link "Settings" at bounding box center [38, 301] width 27 height 8
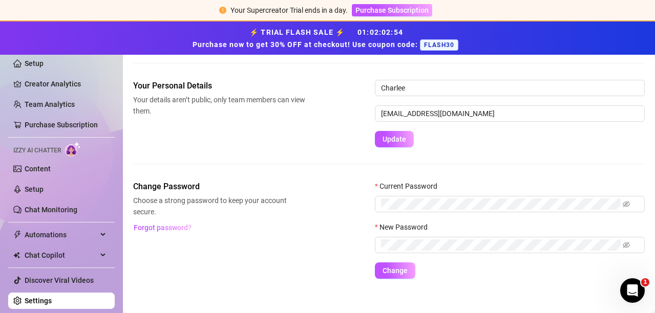
scroll to position [121, 0]
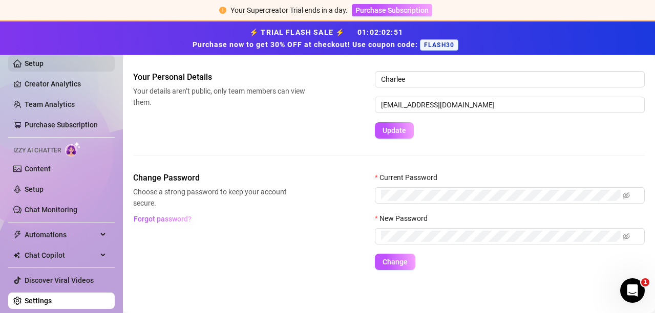
click at [37, 59] on link "Setup" at bounding box center [34, 63] width 19 height 8
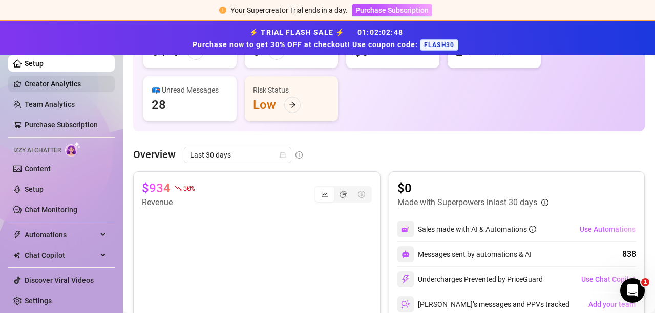
click at [33, 86] on link "Creator Analytics" at bounding box center [66, 84] width 82 height 16
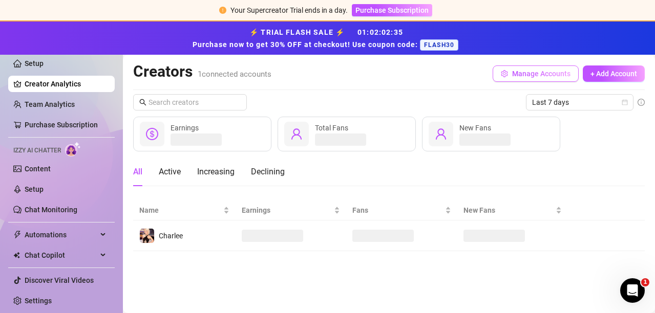
click at [525, 75] on span "Manage Accounts" at bounding box center [541, 74] width 58 height 8
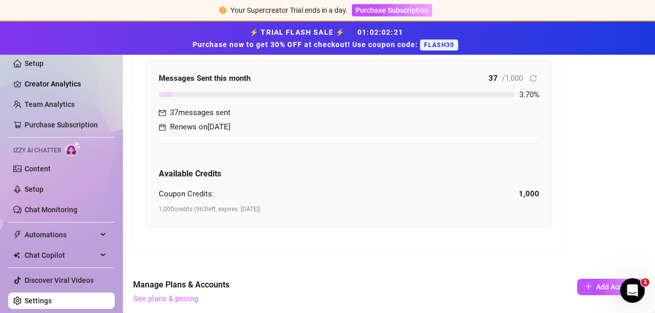
scroll to position [193, 0]
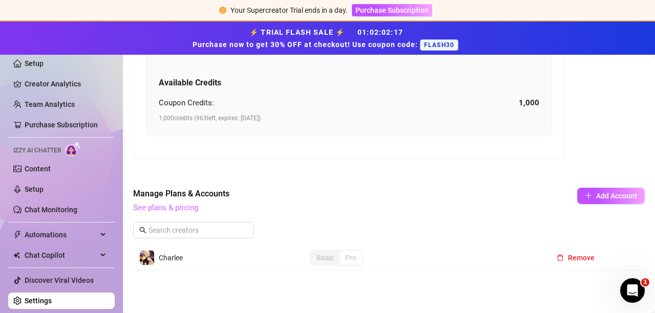
click at [186, 203] on link "See plans & pricing" at bounding box center [165, 207] width 65 height 9
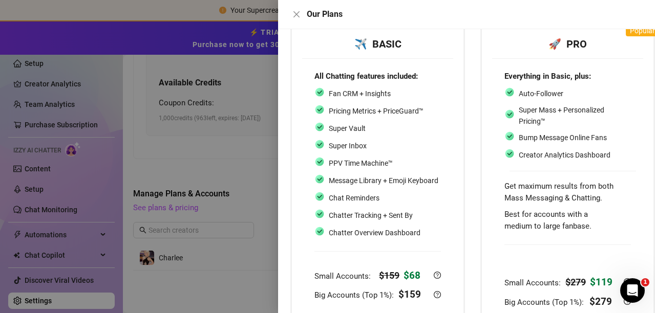
scroll to position [0, 0]
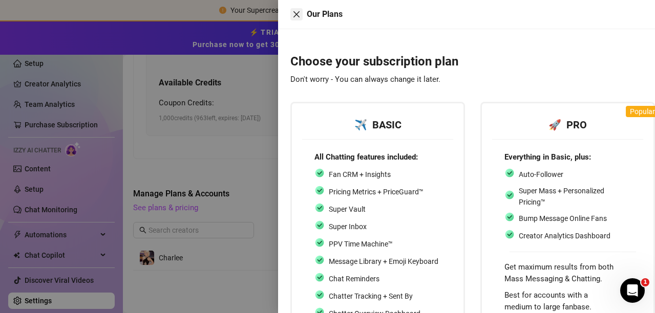
click at [299, 14] on icon "close" at bounding box center [296, 14] width 8 height 8
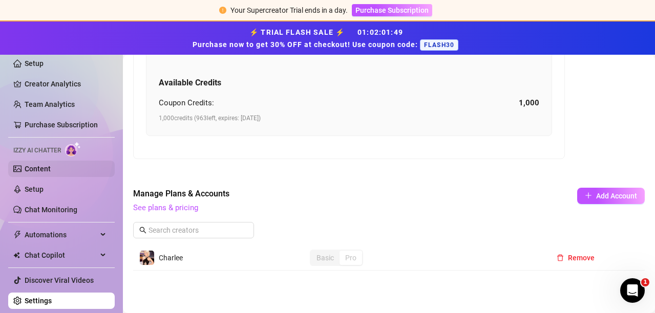
click at [39, 173] on link "Content" at bounding box center [38, 169] width 26 height 8
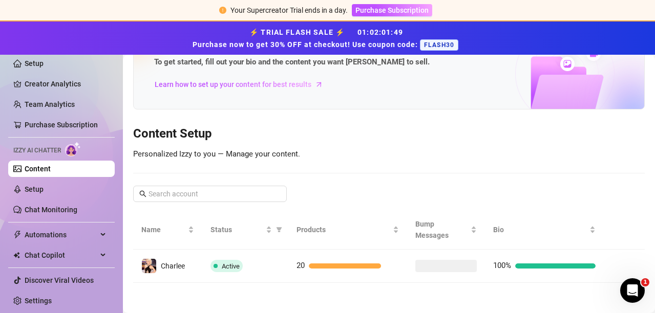
scroll to position [53, 0]
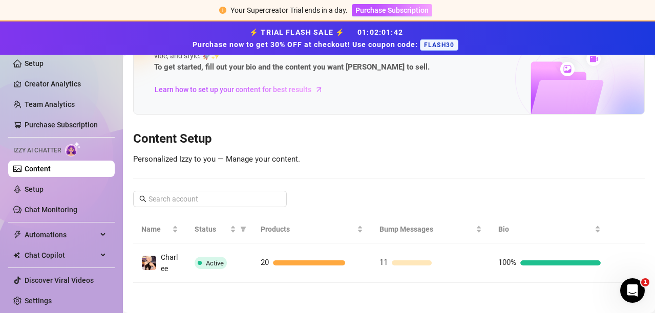
click at [157, 258] on div "Charlee" at bounding box center [159, 263] width 37 height 23
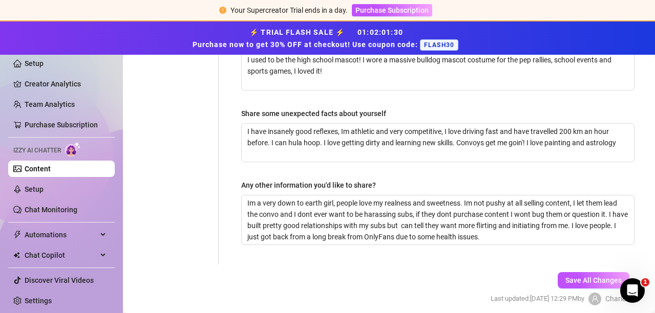
scroll to position [800, 0]
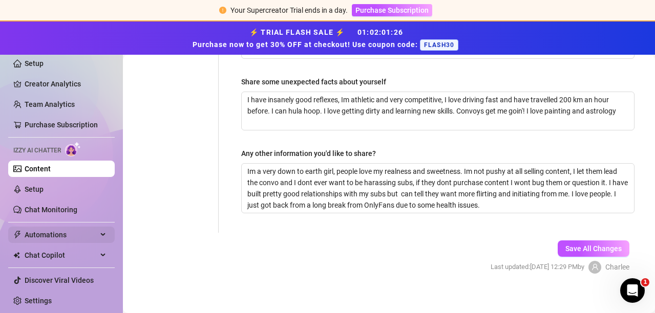
click at [49, 235] on span "Automations" at bounding box center [61, 235] width 73 height 16
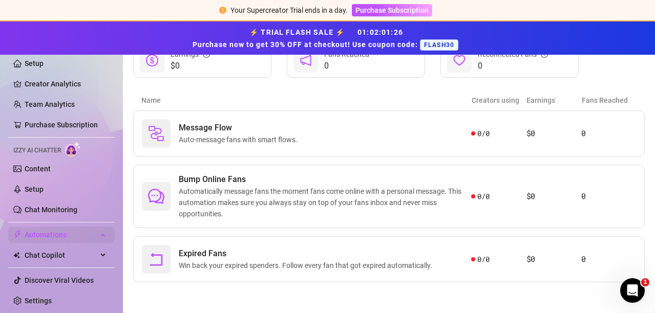
scroll to position [144, 0]
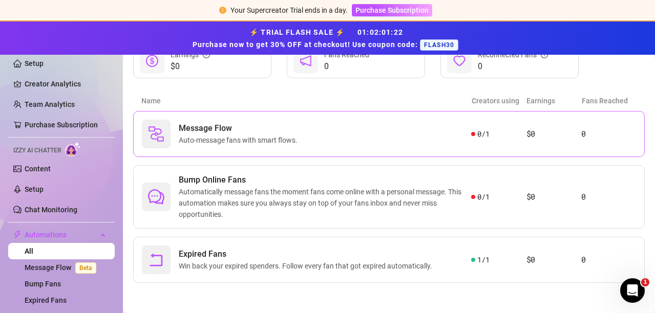
click at [216, 134] on span "Message Flow" at bounding box center [240, 128] width 123 height 12
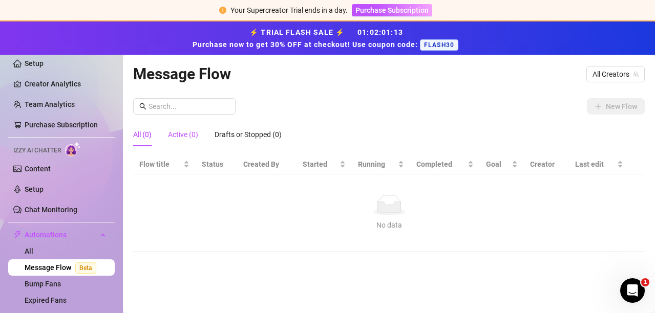
click at [182, 132] on div "Active (0)" at bounding box center [183, 134] width 30 height 11
click at [43, 283] on link "Bump Fans" at bounding box center [43, 284] width 36 height 8
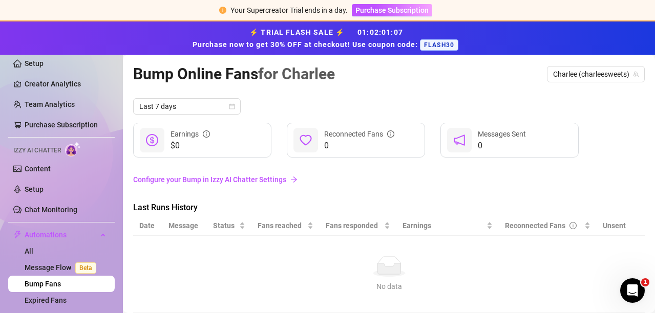
scroll to position [30, 0]
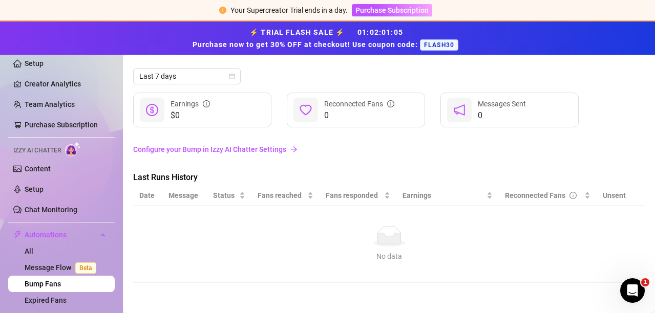
click at [240, 152] on link "Configure your Bump in Izzy AI Chatter Settings" at bounding box center [389, 149] width 512 height 11
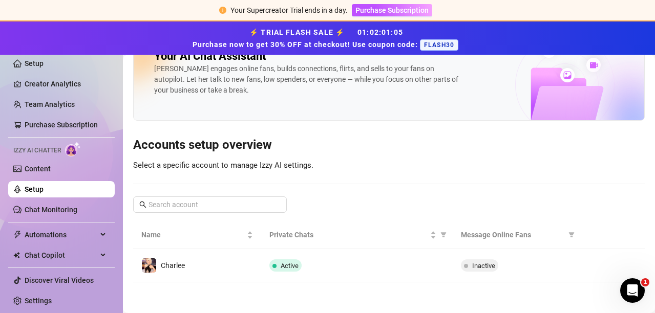
scroll to position [29, 0]
